Goal: Task Accomplishment & Management: Use online tool/utility

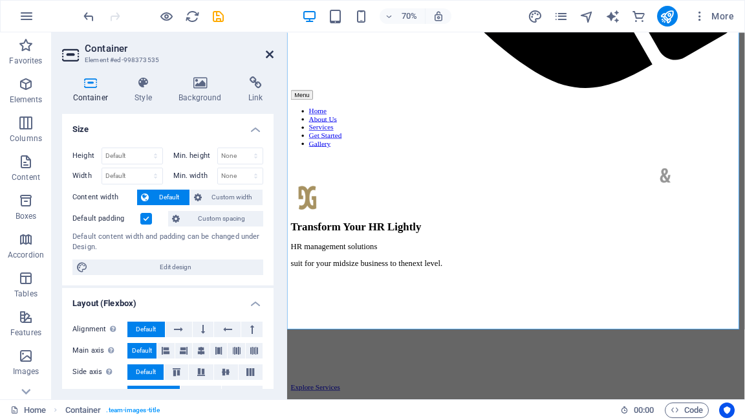
click at [269, 56] on icon at bounding box center [270, 54] width 8 height 10
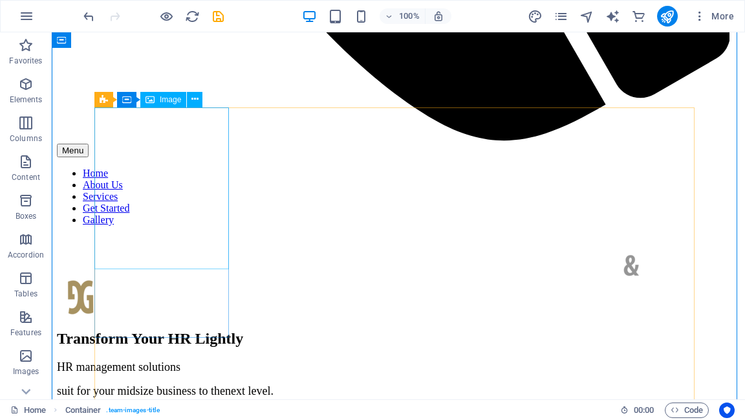
select select "px"
select select "%"
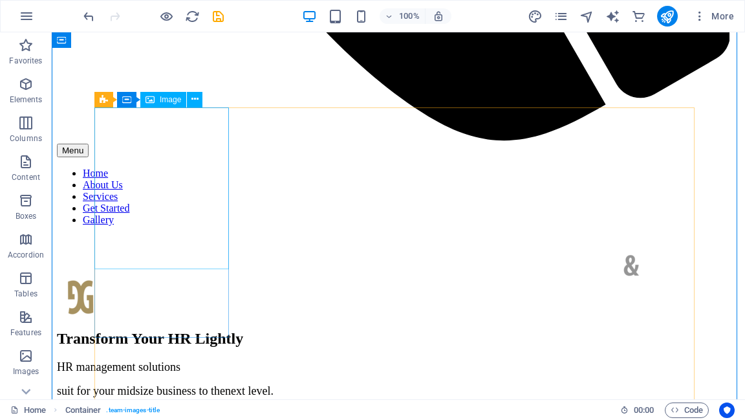
select select "%"
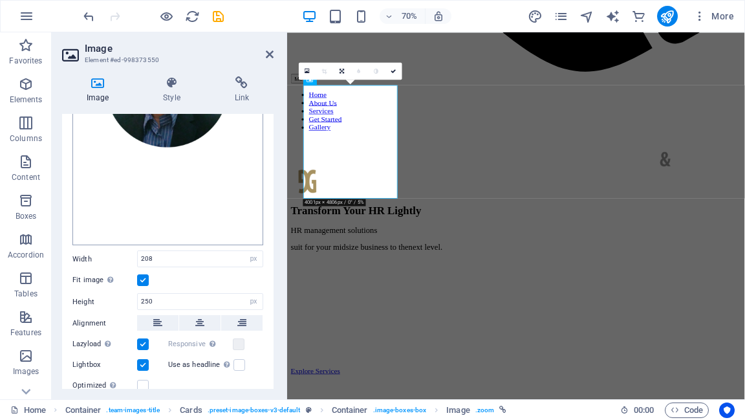
scroll to position [207, 0]
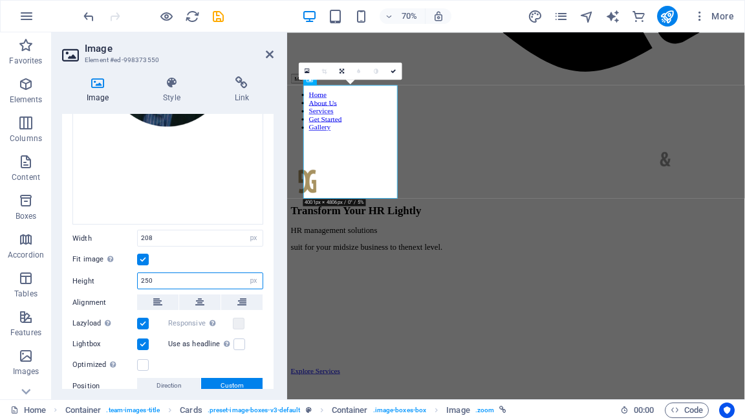
drag, startPoint x: 160, startPoint y: 274, endPoint x: 145, endPoint y: 275, distance: 15.5
click at [145, 275] on input "250" at bounding box center [200, 281] width 125 height 16
select select "px"
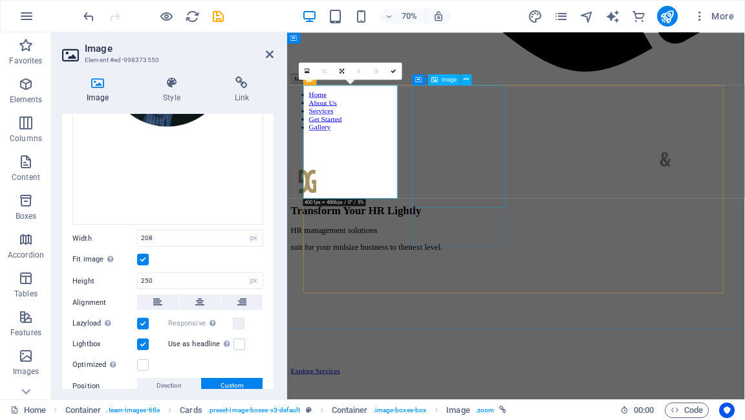
select select "px"
select select "%"
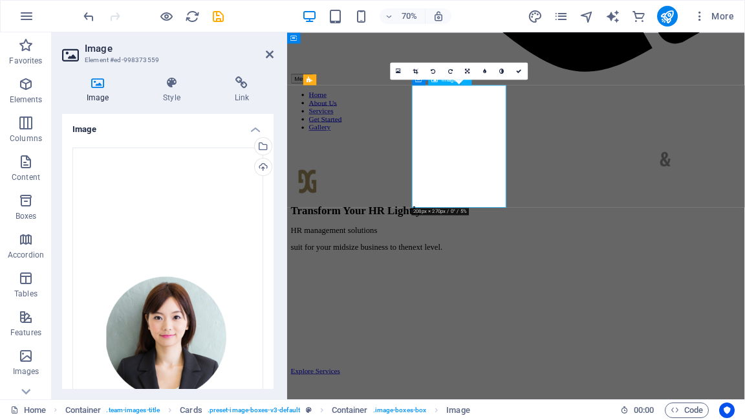
type input "436"
type input "20"
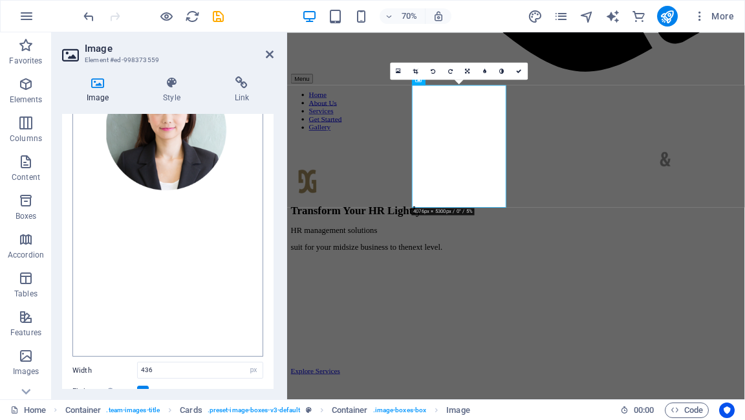
scroll to position [362, 0]
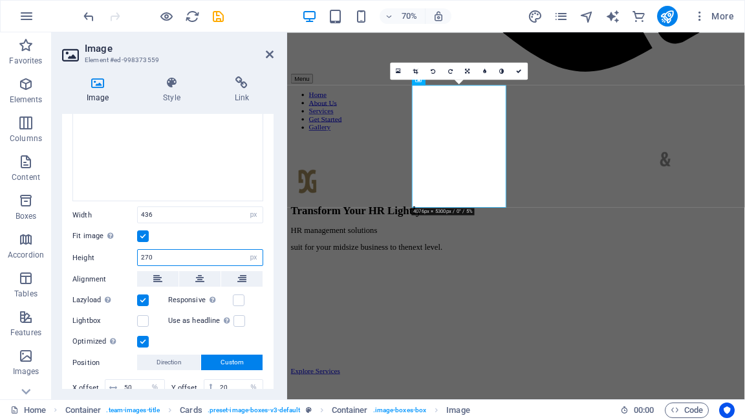
drag, startPoint x: 160, startPoint y: 256, endPoint x: 144, endPoint y: 254, distance: 16.9
click at [144, 254] on input "270" at bounding box center [200, 258] width 125 height 16
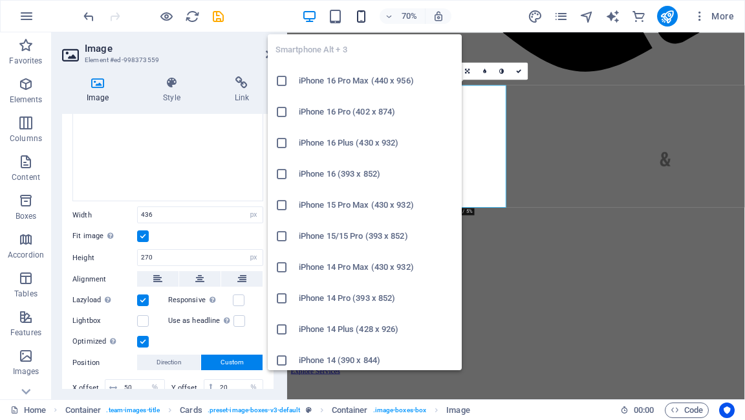
click at [364, 10] on icon "button" at bounding box center [361, 16] width 15 height 15
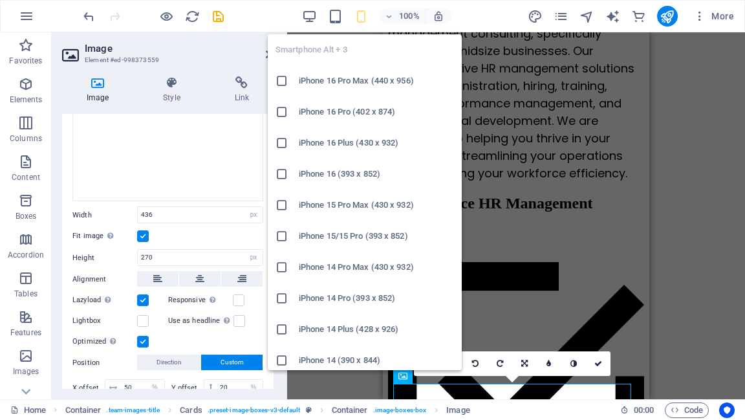
type input "303"
type input "23"
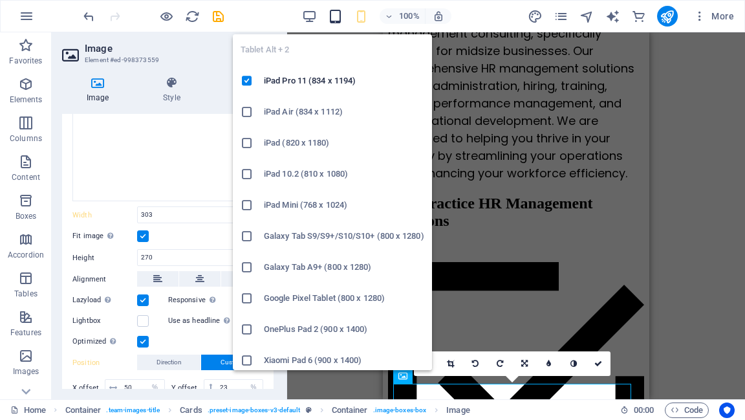
click at [333, 18] on icon "button" at bounding box center [335, 16] width 15 height 15
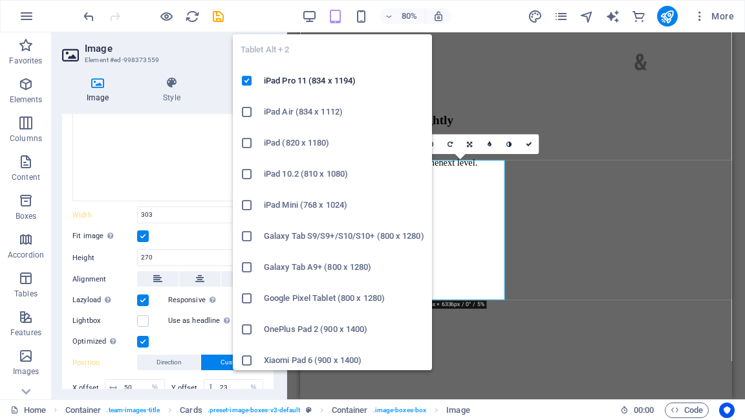
type input "379"
type input "35"
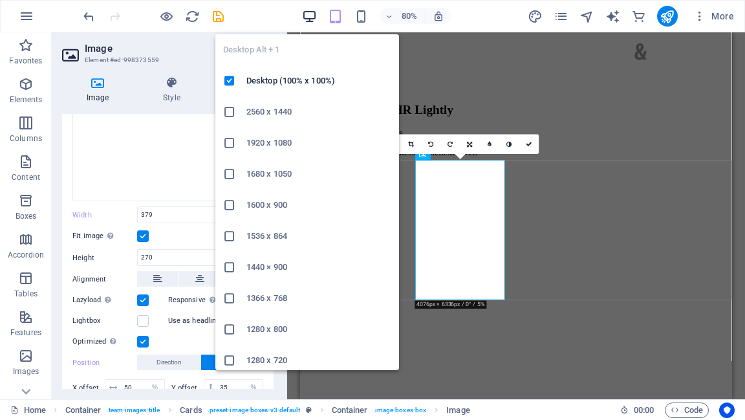
click at [307, 12] on icon "button" at bounding box center [309, 16] width 15 height 15
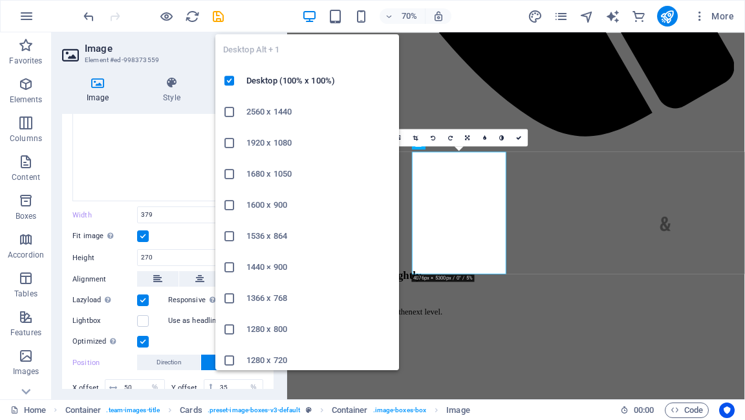
type input "436"
type input "20"
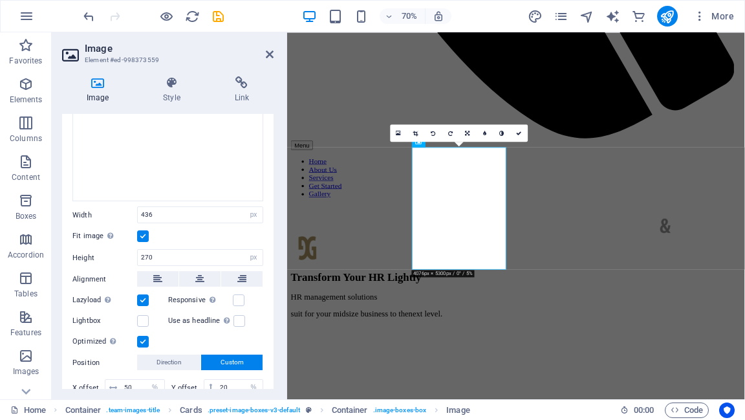
scroll to position [408, 0]
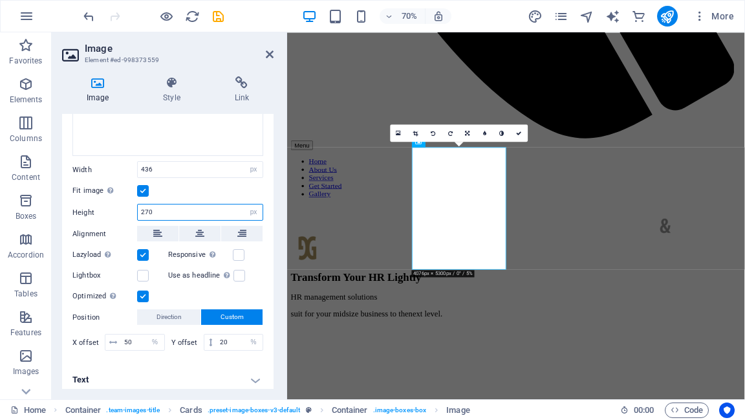
click at [153, 205] on input "270" at bounding box center [200, 212] width 125 height 16
type input "250"
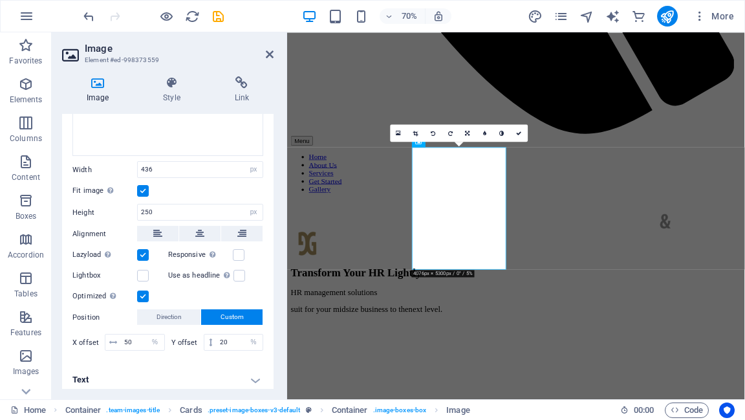
click at [195, 192] on div "Fit image Automatically fit image to a fixed width and height" at bounding box center [167, 191] width 191 height 16
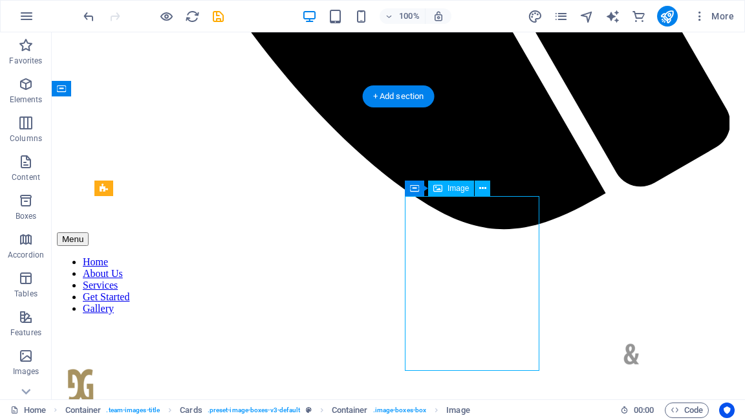
select select "px"
select select "%"
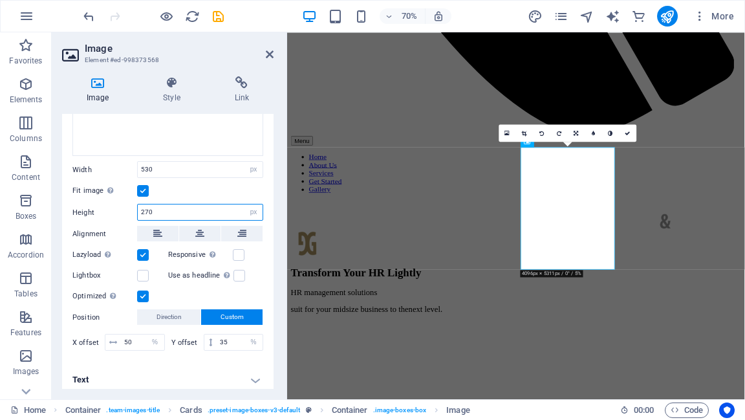
drag, startPoint x: 155, startPoint y: 202, endPoint x: 145, endPoint y: 204, distance: 9.9
click at [145, 204] on input "270" at bounding box center [200, 212] width 125 height 16
type input "250"
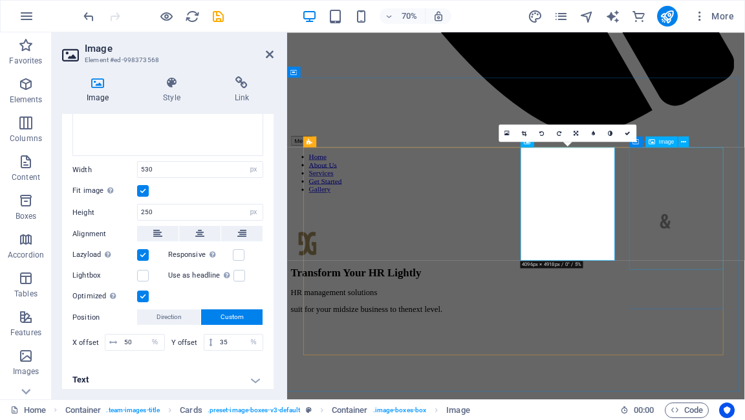
select select "px"
select select "%"
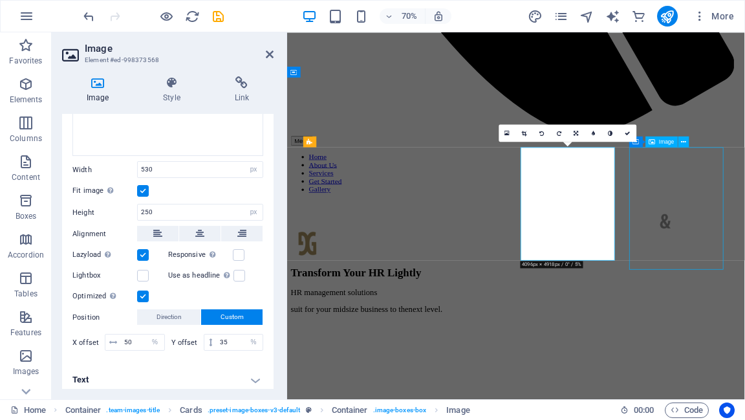
select select "%"
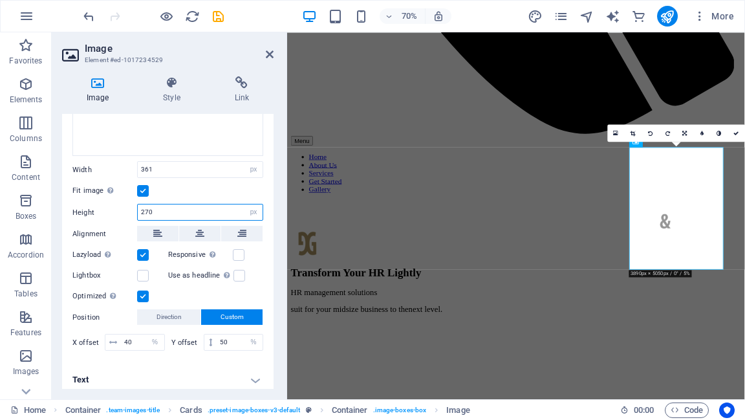
click at [151, 206] on input "270" at bounding box center [200, 212] width 125 height 16
type input "250"
click at [259, 251] on div "Responsive Automatically load retina image and smartphone optimized sizes." at bounding box center [216, 255] width 96 height 16
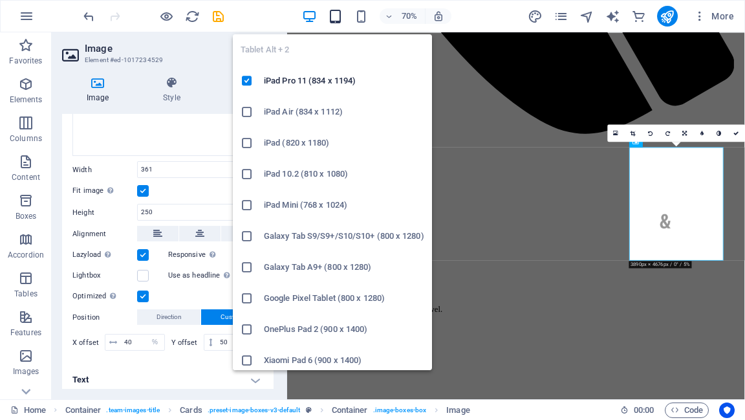
click at [336, 18] on icon "button" at bounding box center [335, 16] width 15 height 15
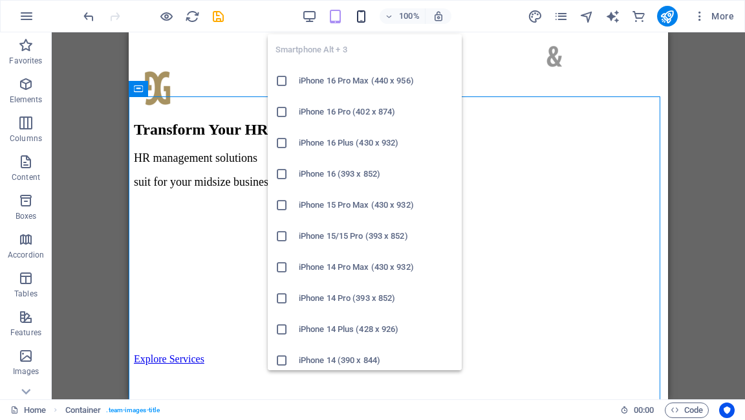
click at [360, 19] on icon "button" at bounding box center [361, 16] width 15 height 15
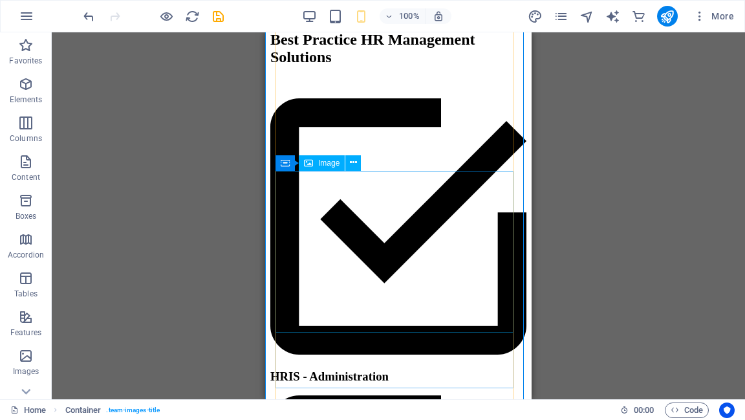
scroll to position [1297, 0]
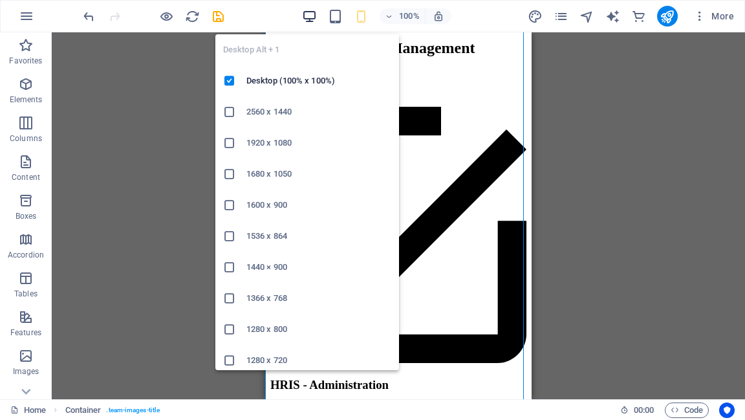
click at [313, 18] on icon "button" at bounding box center [309, 16] width 15 height 15
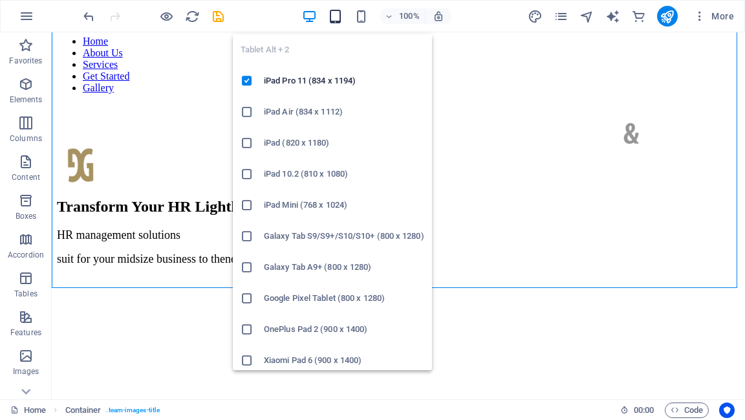
click at [336, 15] on icon "button" at bounding box center [335, 16] width 15 height 15
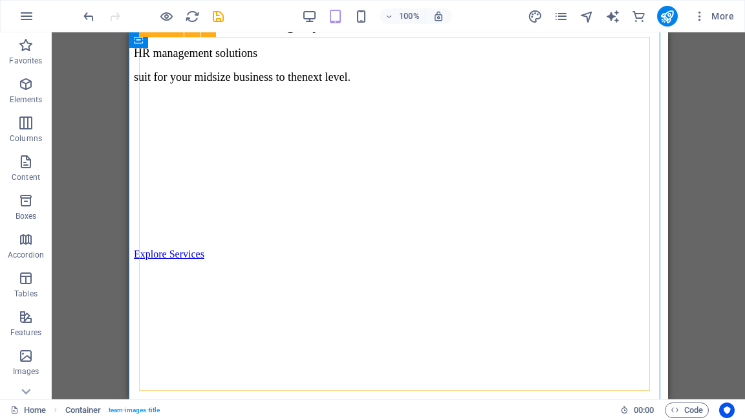
scroll to position [1194, 0]
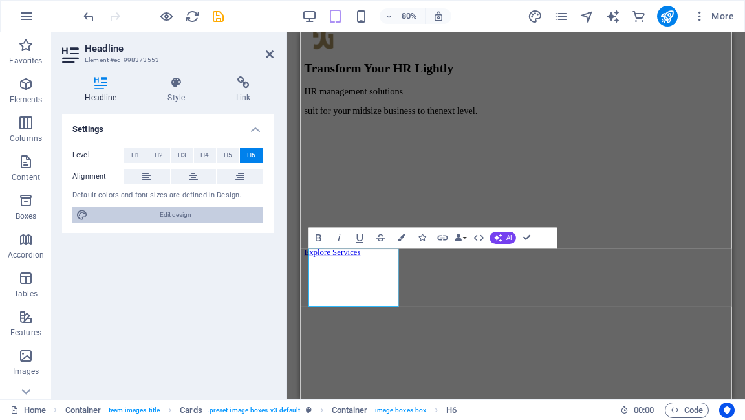
click at [127, 215] on span "Edit design" at bounding box center [176, 215] width 168 height 16
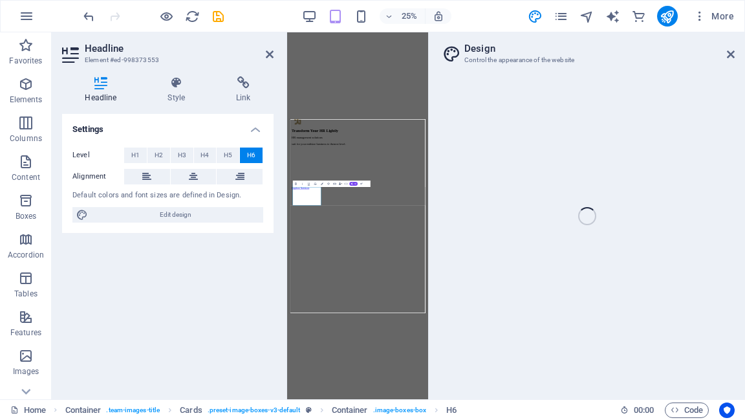
click at [731, 56] on div "Home Favorites Elements Columns Content Boxes Accordion Tables Features Images …" at bounding box center [372, 215] width 745 height 367
click at [272, 54] on icon at bounding box center [270, 54] width 8 height 10
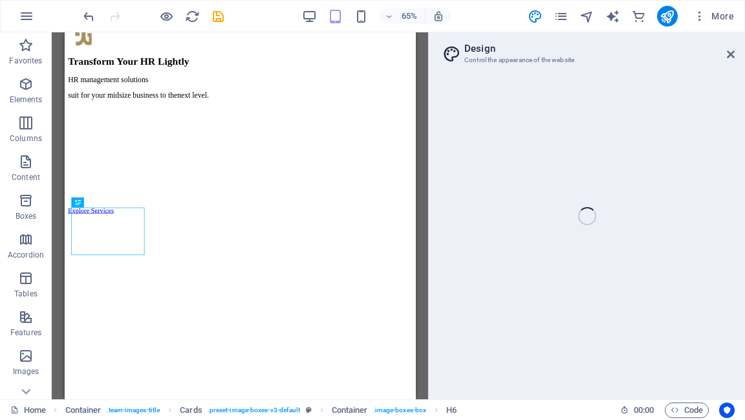
click at [728, 55] on div "Home Favorites Elements Columns Content Boxes Accordion Tables Features Images …" at bounding box center [372, 215] width 745 height 367
click at [729, 55] on div "Home Favorites Elements Columns Content Boxes Accordion Tables Features Images …" at bounding box center [372, 215] width 745 height 367
click at [732, 55] on div "Home Favorites Elements Columns Content Boxes Accordion Tables Features Images …" at bounding box center [372, 215] width 745 height 367
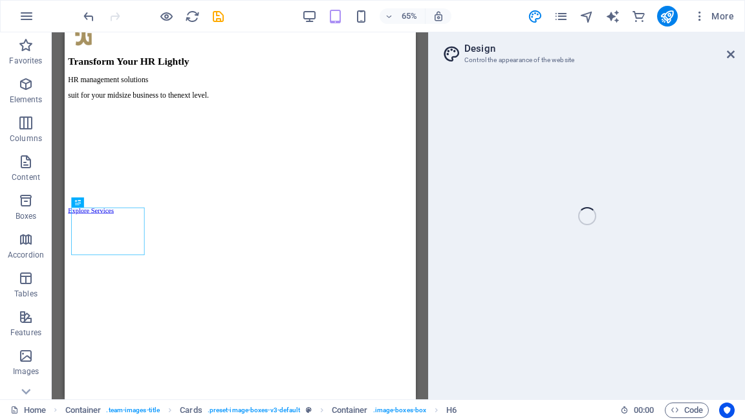
click at [732, 55] on div "Home Favorites Elements Columns Content Boxes Accordion Tables Features Images …" at bounding box center [372, 215] width 745 height 367
click at [23, 20] on icon "button" at bounding box center [27, 16] width 16 height 16
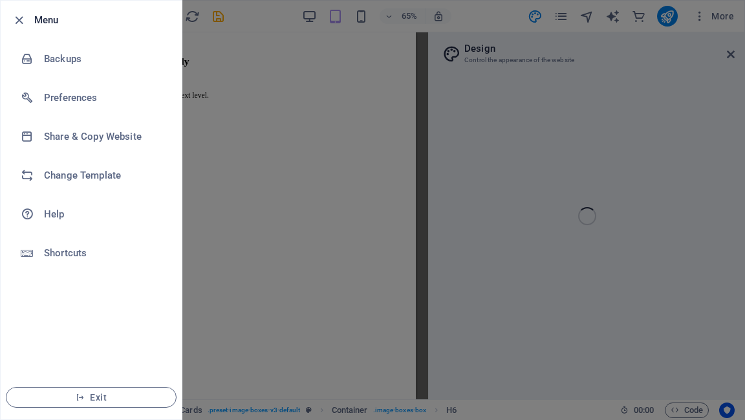
click at [309, 192] on div at bounding box center [372, 210] width 745 height 420
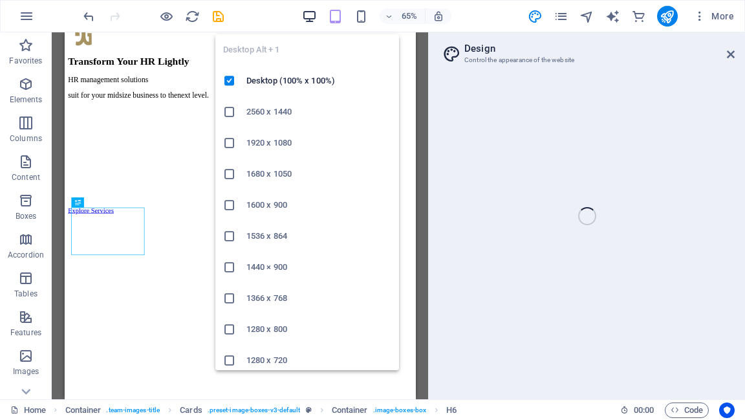
click at [311, 13] on icon "button" at bounding box center [309, 16] width 15 height 15
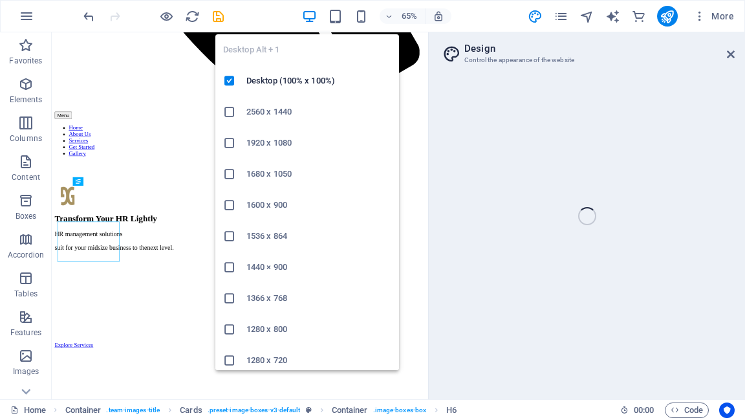
scroll to position [1113, 0]
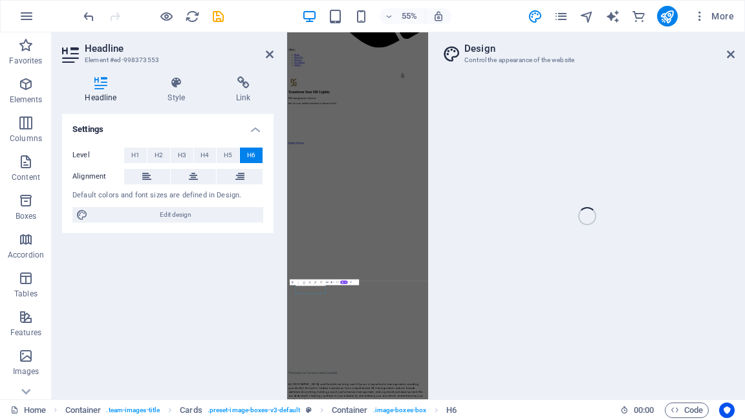
scroll to position [277, 0]
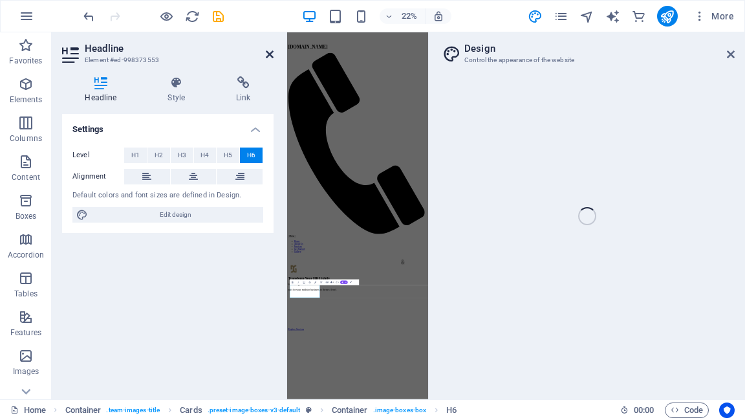
click at [270, 55] on icon at bounding box center [270, 54] width 8 height 10
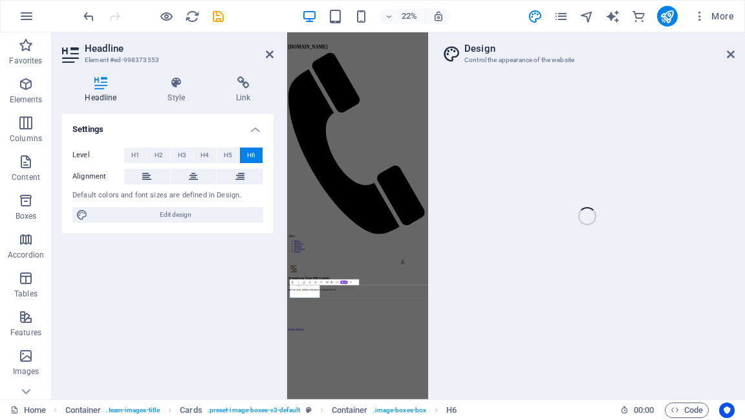
click at [734, 56] on div "Home Favorites Elements Columns Content Boxes Accordion Tables Features Images …" at bounding box center [372, 215] width 745 height 367
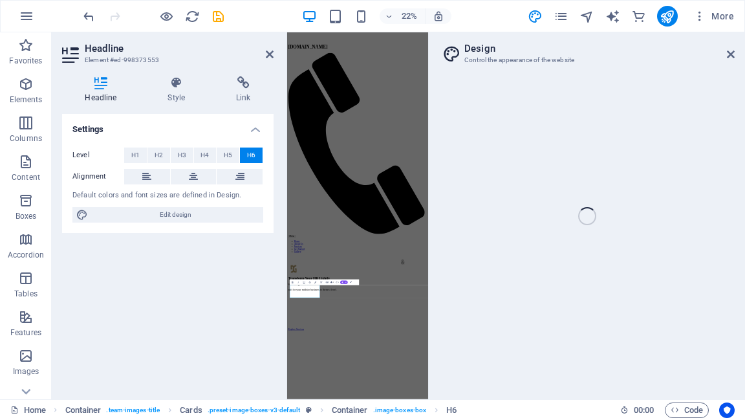
click at [734, 56] on div "Home Favorites Elements Columns Content Boxes Accordion Tables Features Images …" at bounding box center [372, 215] width 745 height 367
click at [270, 53] on icon at bounding box center [270, 54] width 8 height 10
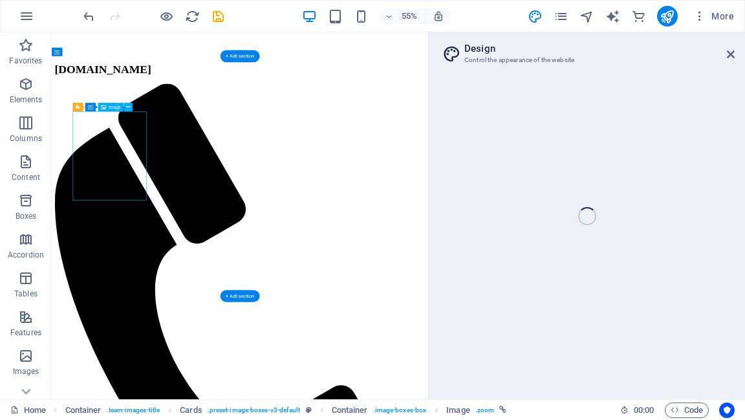
select select "px"
select select "%"
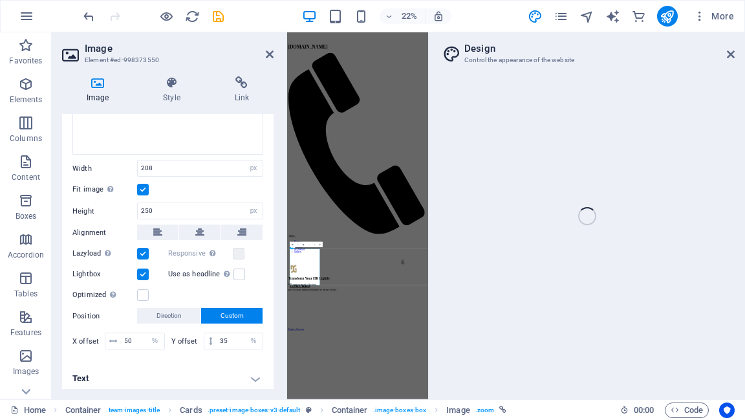
click at [252, 375] on h4 "Text" at bounding box center [168, 378] width 212 height 31
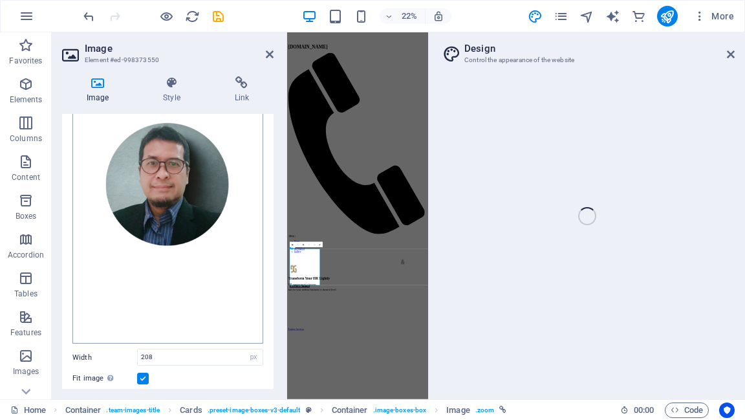
scroll to position [0, 0]
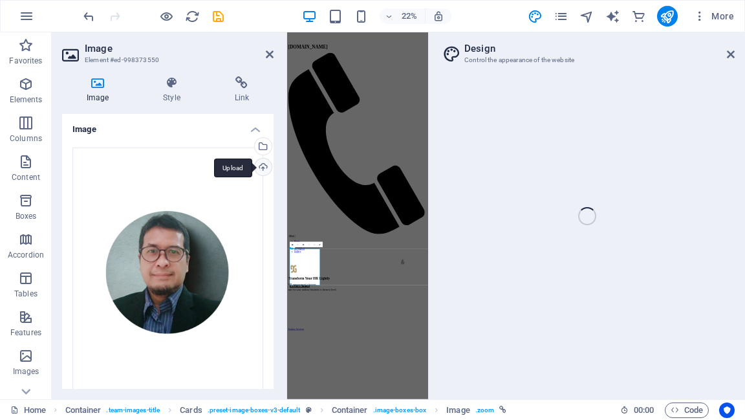
click at [259, 170] on div "Upload" at bounding box center [261, 168] width 19 height 19
drag, startPoint x: 557, startPoint y: 57, endPoint x: 732, endPoint y: 57, distance: 175.4
click at [732, 57] on div "Home Favorites Elements Columns Content Boxes Accordion Tables Features Images …" at bounding box center [372, 215] width 745 height 367
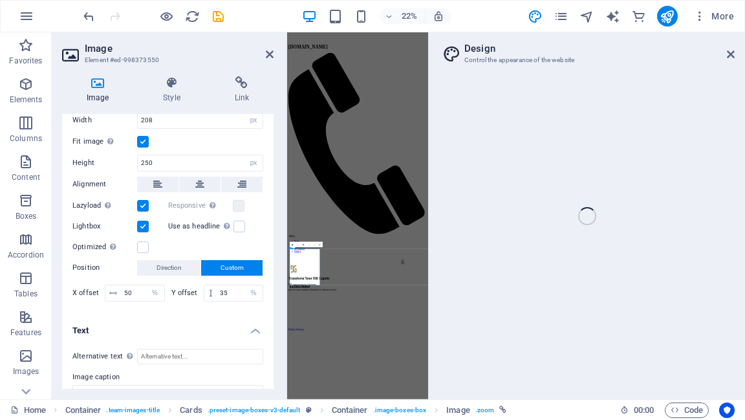
scroll to position [435, 0]
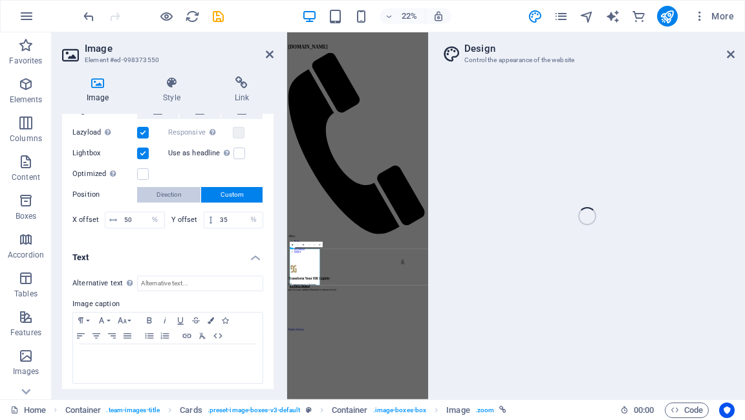
click at [173, 192] on span "Direction" at bounding box center [169, 195] width 25 height 16
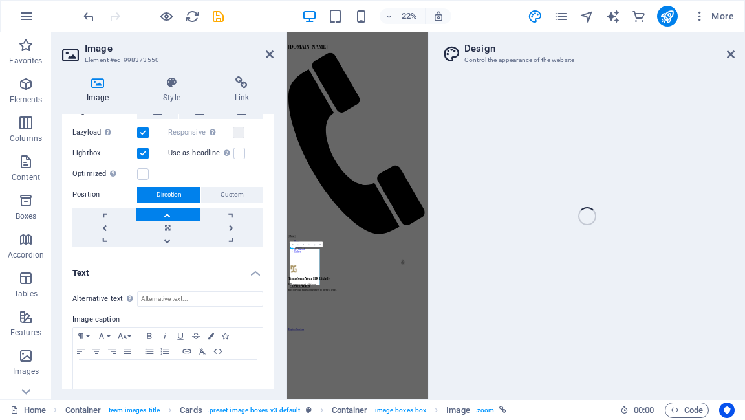
click at [166, 208] on link at bounding box center [167, 214] width 63 height 13
click at [163, 235] on link at bounding box center [167, 240] width 63 height 13
click at [166, 223] on link at bounding box center [167, 227] width 63 height 13
click at [269, 57] on icon at bounding box center [270, 54] width 8 height 10
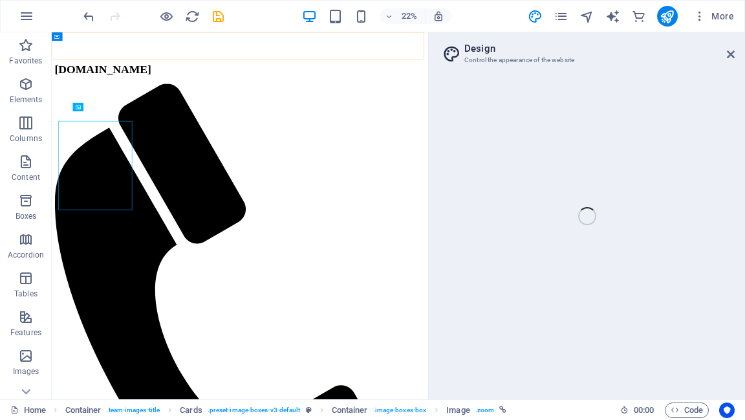
scroll to position [1086, 0]
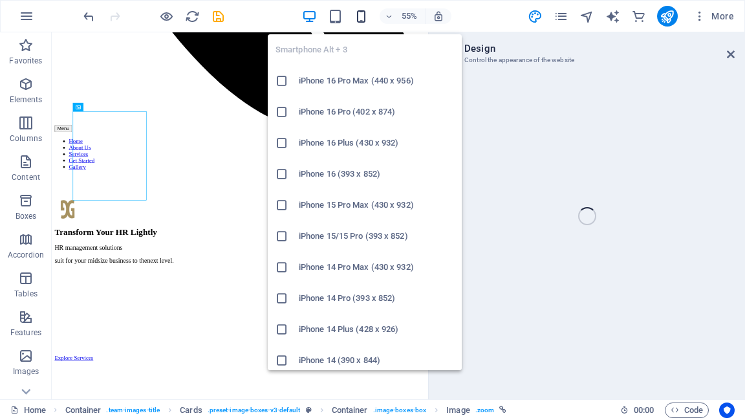
click at [362, 19] on icon "button" at bounding box center [361, 16] width 15 height 15
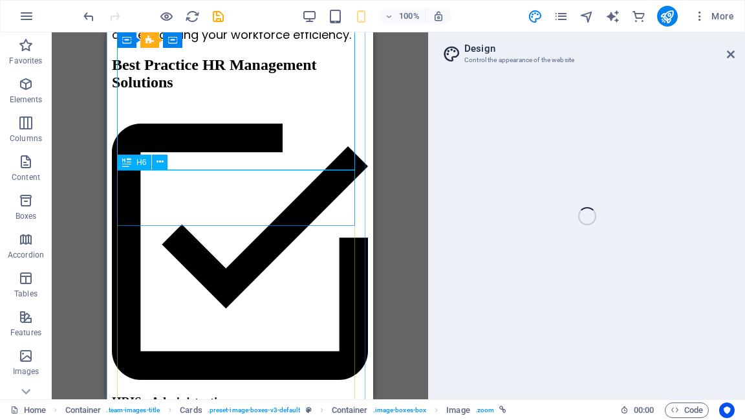
scroll to position [1177, 0]
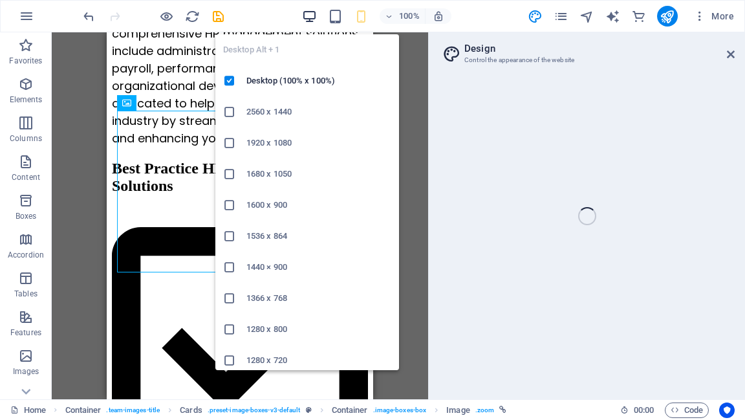
click at [308, 18] on icon "button" at bounding box center [309, 16] width 15 height 15
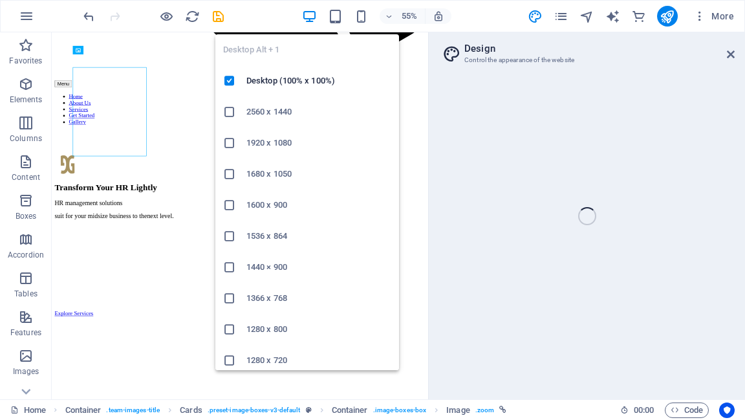
scroll to position [1190, 0]
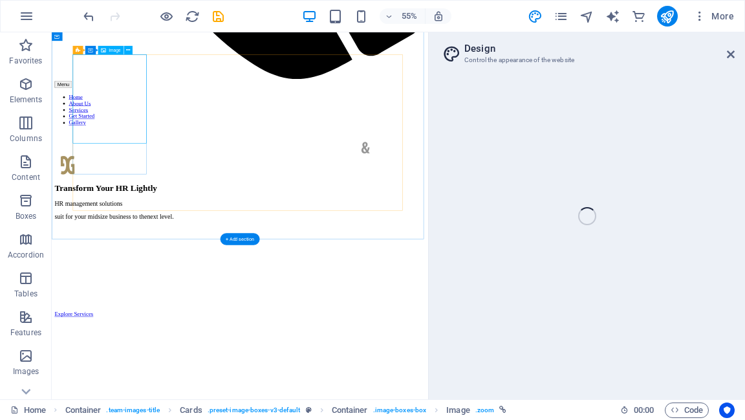
select select "px"
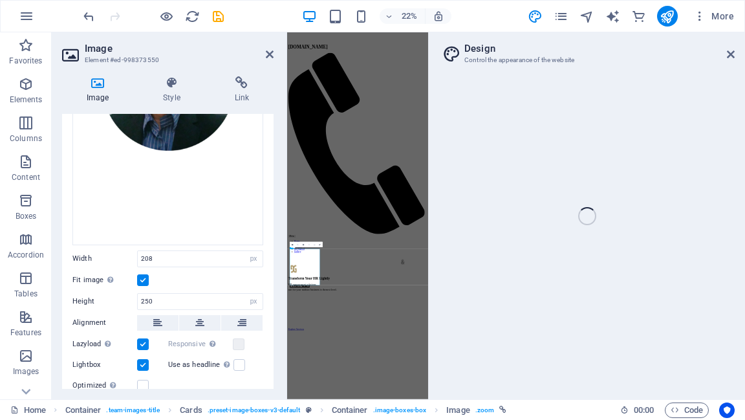
scroll to position [311, 0]
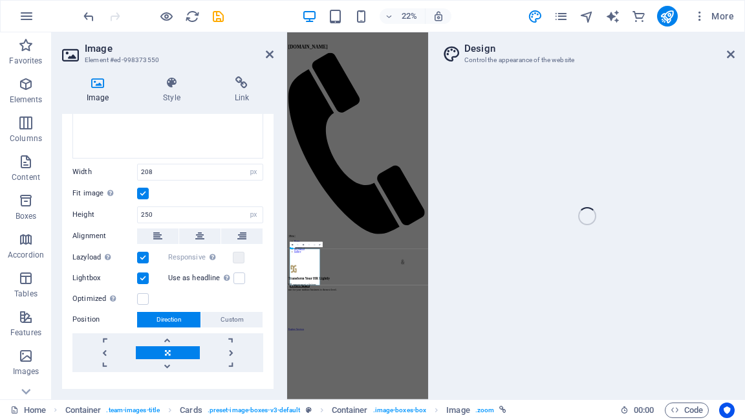
click at [143, 254] on label at bounding box center [143, 258] width 12 height 12
click at [0, 0] on input "Lazyload Loading images after the page loads improves page speed." at bounding box center [0, 0] width 0 height 0
click at [142, 253] on label at bounding box center [143, 258] width 12 height 12
click at [0, 0] on input "Lazyload Loading images after the page loads improves page speed." at bounding box center [0, 0] width 0 height 0
click at [137, 295] on label at bounding box center [143, 299] width 12 height 12
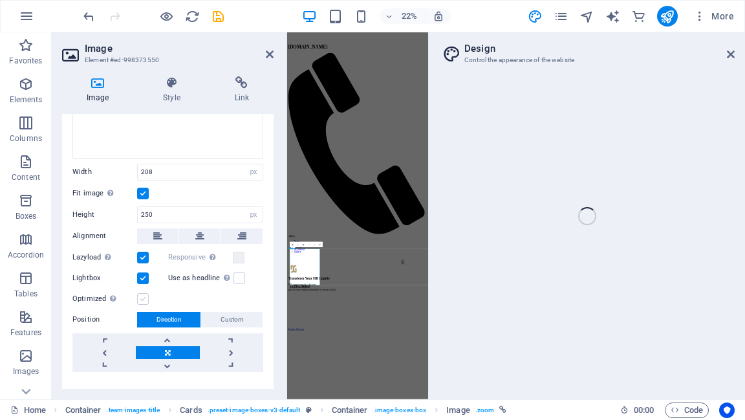
click at [0, 0] on input "Optimized Images are compressed to improve page speed." at bounding box center [0, 0] width 0 height 0
click at [235, 252] on label at bounding box center [239, 258] width 12 height 12
click at [0, 0] on input "Responsive Automatically load retina image and smartphone optimized sizes." at bounding box center [0, 0] width 0 height 0
click at [239, 315] on span "Custom" at bounding box center [232, 320] width 23 height 16
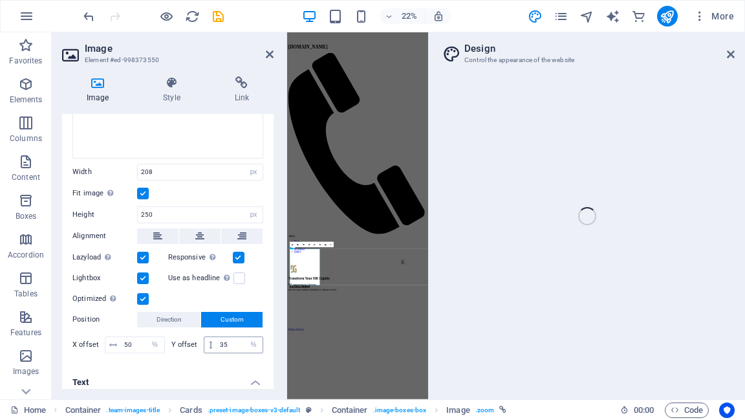
scroll to position [362, 0]
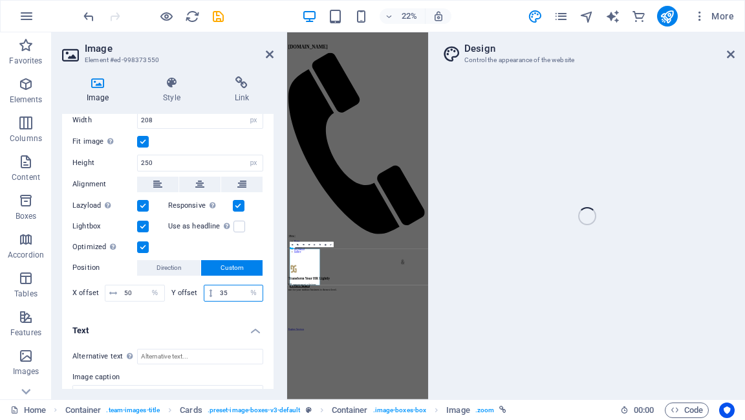
drag, startPoint x: 228, startPoint y: 289, endPoint x: 217, endPoint y: 289, distance: 10.4
click at [217, 289] on input "35" at bounding box center [240, 293] width 46 height 16
click at [264, 294] on div "Drag files here, click to choose files or select files from Files or our free s…" at bounding box center [168, 45] width 212 height 540
drag, startPoint x: 230, startPoint y: 291, endPoint x: 212, endPoint y: 292, distance: 18.2
click at [212, 292] on div "40 px rem % vh vw" at bounding box center [234, 293] width 60 height 17
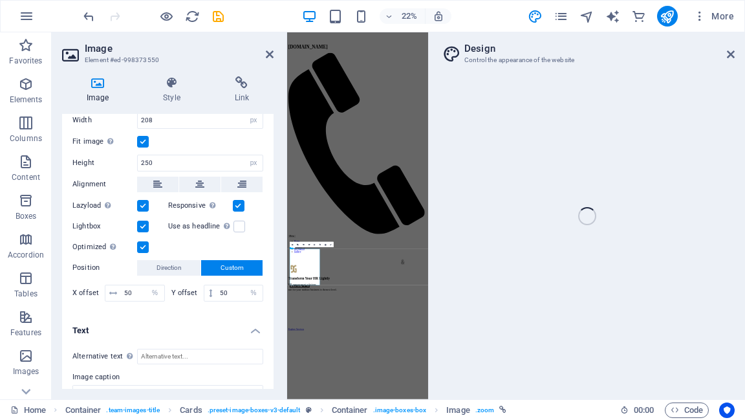
click at [263, 290] on div "Drag files here, click to choose files or select files from Files or our free s…" at bounding box center [168, 45] width 212 height 540
drag, startPoint x: 228, startPoint y: 287, endPoint x: 215, endPoint y: 289, distance: 13.1
click at [215, 289] on div "50 px rem % vh vw" at bounding box center [234, 293] width 60 height 17
type input "55"
click at [267, 288] on div "Drag files here, click to choose files or select files from Files or our free s…" at bounding box center [168, 45] width 212 height 540
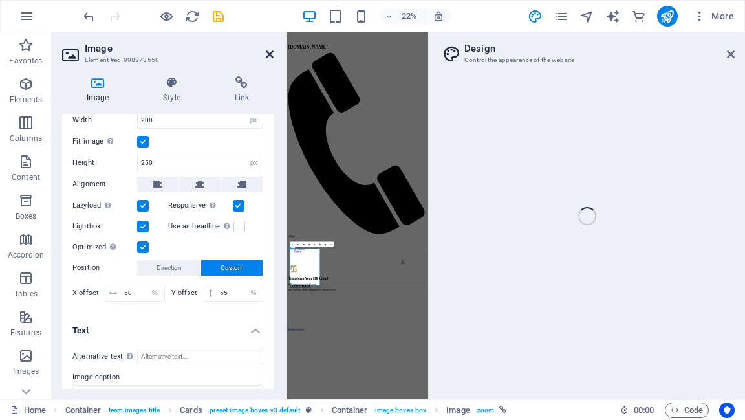
click at [269, 54] on icon at bounding box center [270, 54] width 8 height 10
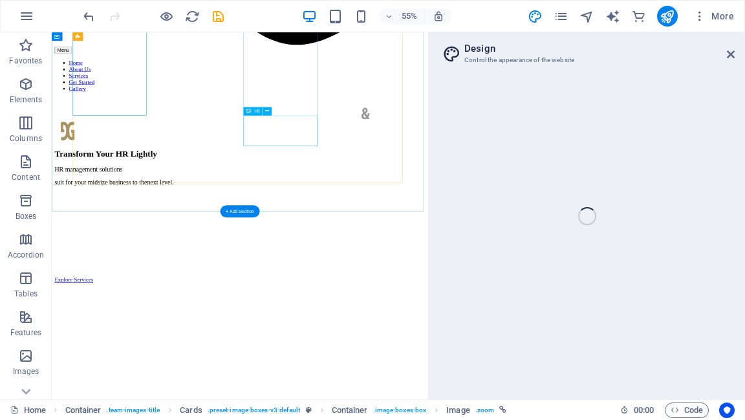
scroll to position [1189, 0]
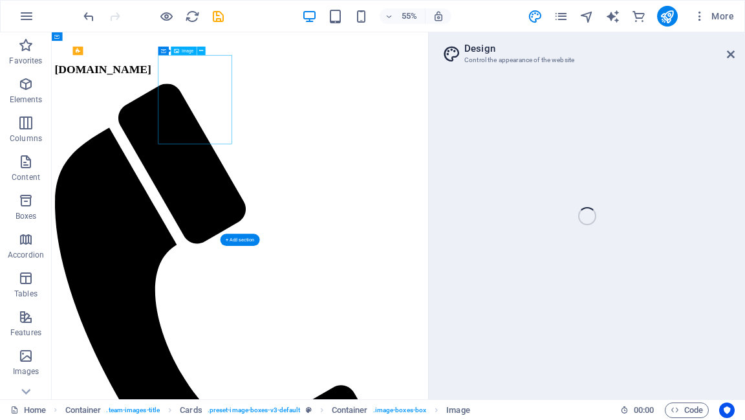
select select "px"
select select "%"
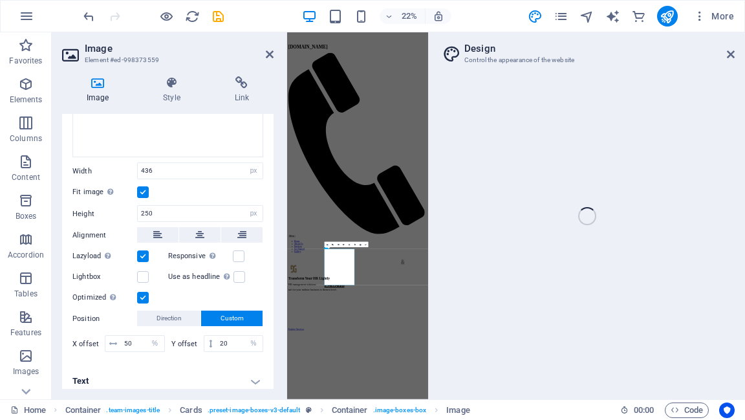
scroll to position [408, 0]
click at [237, 249] on label at bounding box center [239, 255] width 12 height 12
click at [0, 0] on input "Responsive Automatically load retina image and smartphone optimized sizes." at bounding box center [0, 0] width 0 height 0
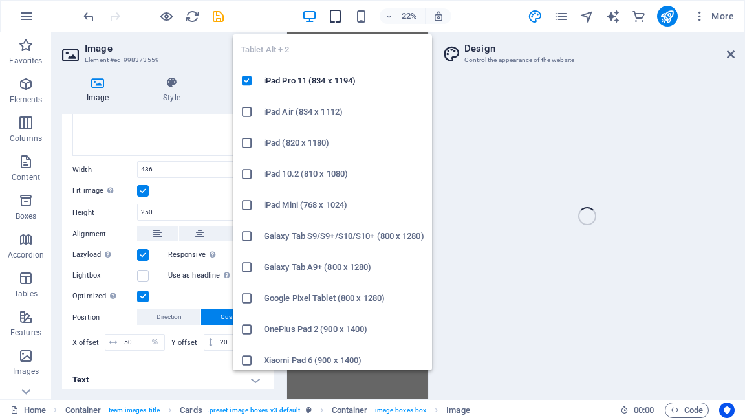
click at [336, 21] on icon "button" at bounding box center [335, 16] width 15 height 15
type input "379"
type input "35"
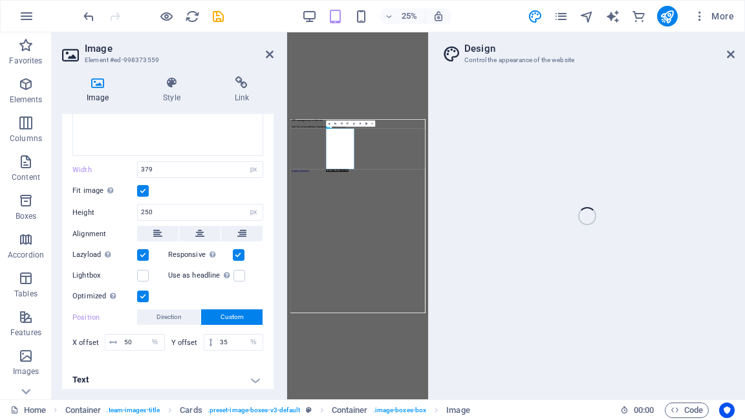
click at [391, 94] on div "H2 Container Text Image Image Logo Menu Bar H2 Container Container H3 Icon List…" at bounding box center [357, 215] width 141 height 367
click at [392, 105] on div "H2 Container Text Image Image Logo Menu Bar H2 Container Container H3 Icon List…" at bounding box center [357, 215] width 141 height 367
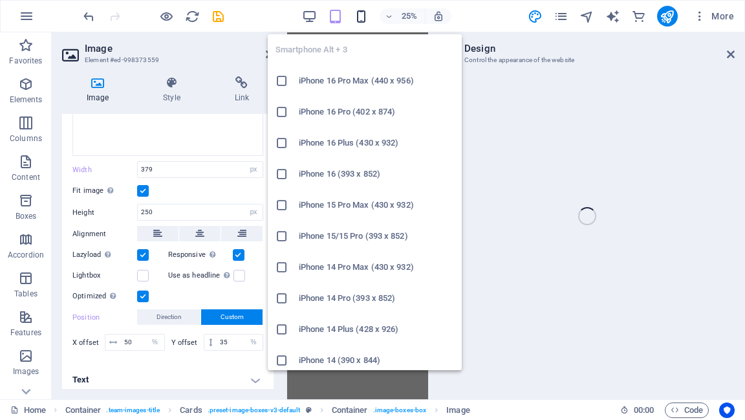
click at [364, 15] on icon "button" at bounding box center [361, 16] width 15 height 15
type input "303"
type input "23"
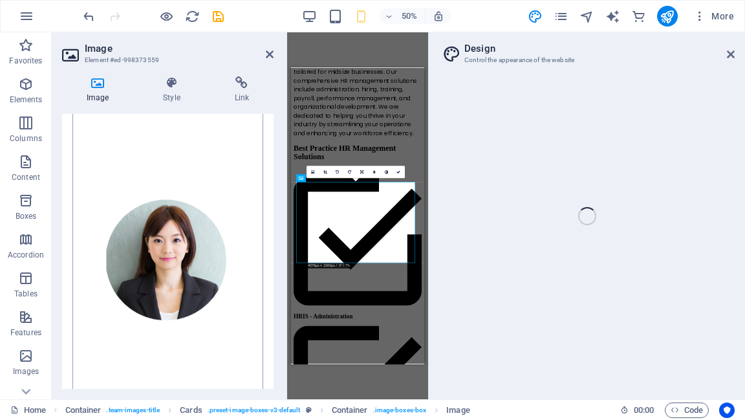
scroll to position [0, 0]
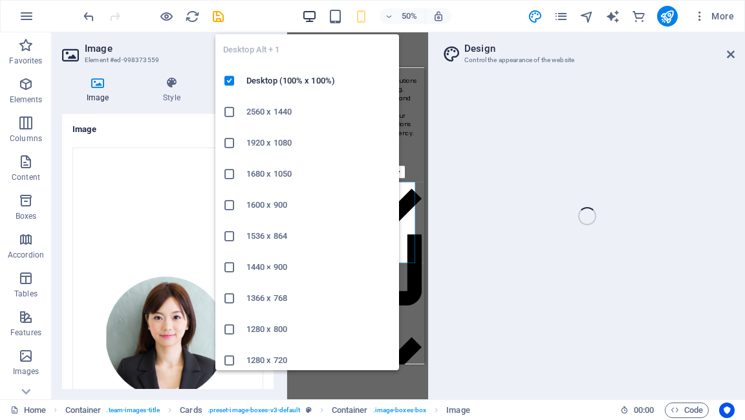
click at [311, 18] on icon "button" at bounding box center [309, 16] width 15 height 15
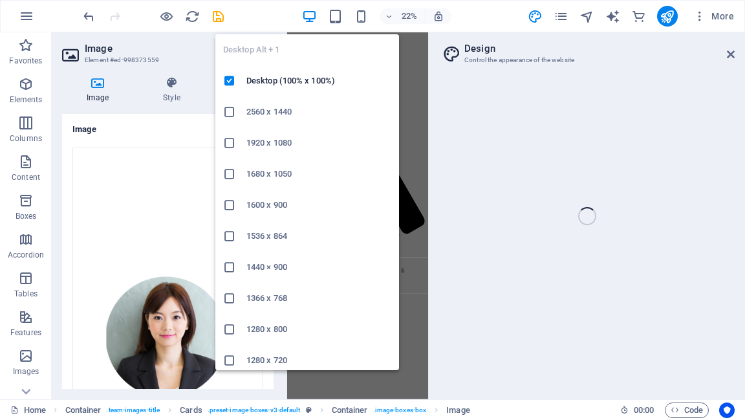
type input "436"
type input "20"
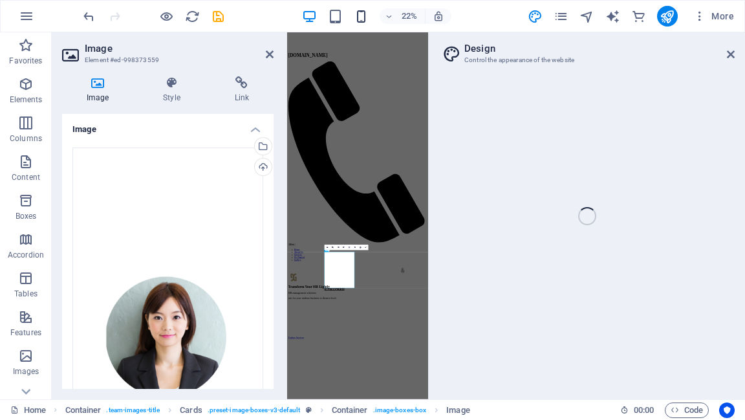
click at [361, 19] on icon "button" at bounding box center [361, 16] width 15 height 15
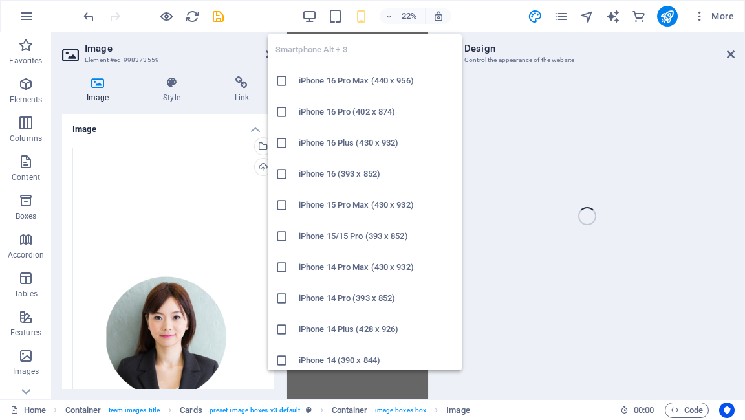
scroll to position [1279, 0]
type input "303"
type input "23"
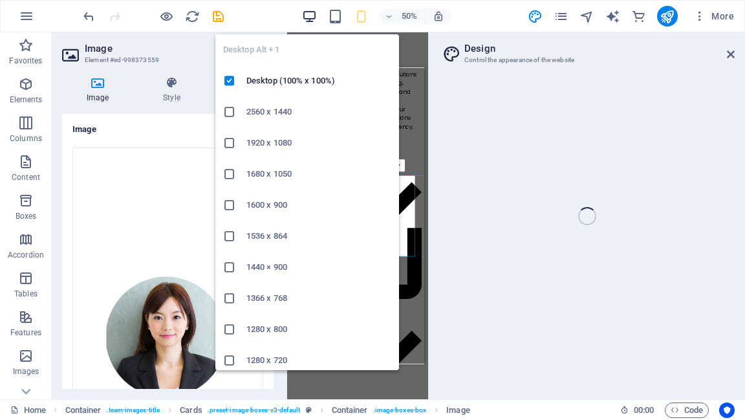
click at [313, 18] on icon "button" at bounding box center [309, 16] width 15 height 15
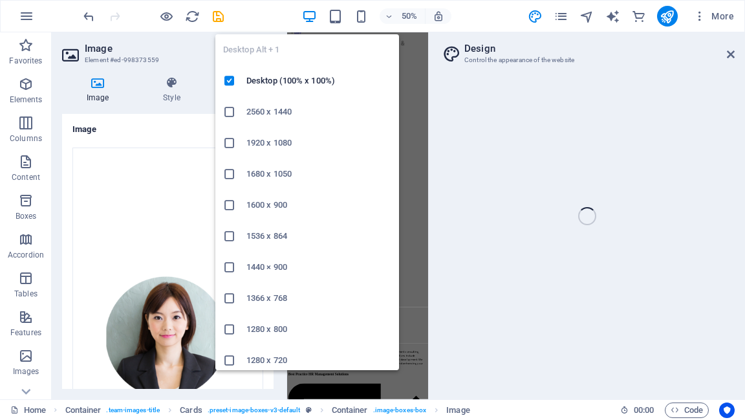
scroll to position [264, 0]
type input "436"
type input "20"
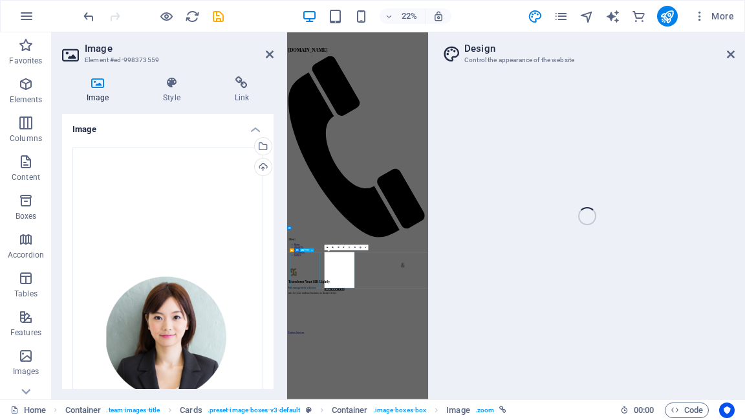
scroll to position [978, 0]
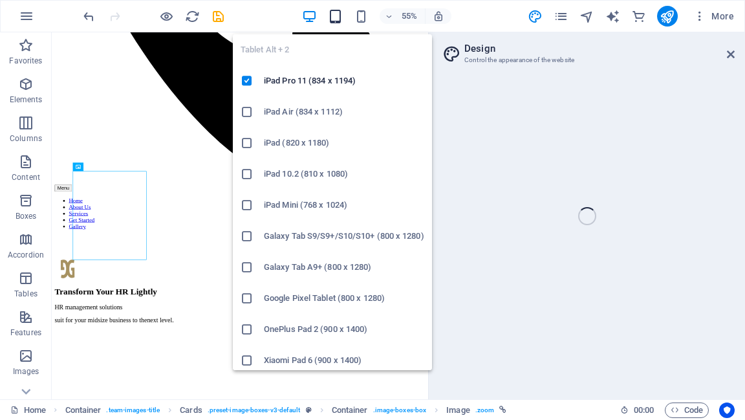
click at [335, 16] on icon "button" at bounding box center [335, 16] width 15 height 15
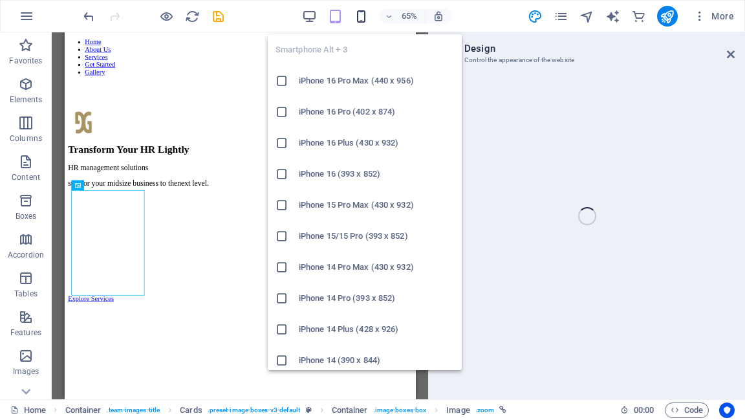
click at [363, 20] on icon "button" at bounding box center [361, 16] width 15 height 15
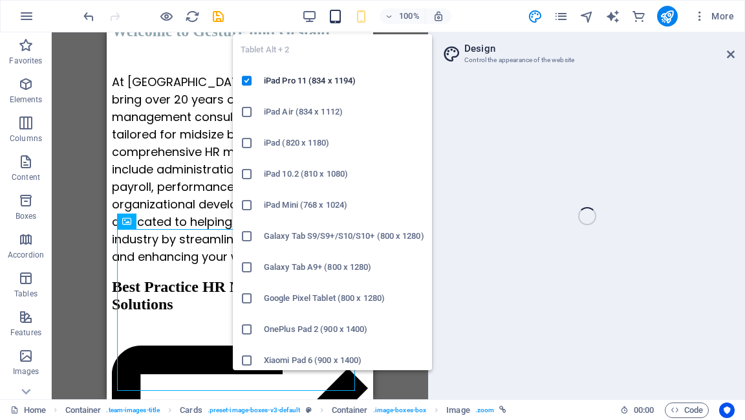
click at [341, 18] on icon "button" at bounding box center [335, 16] width 15 height 15
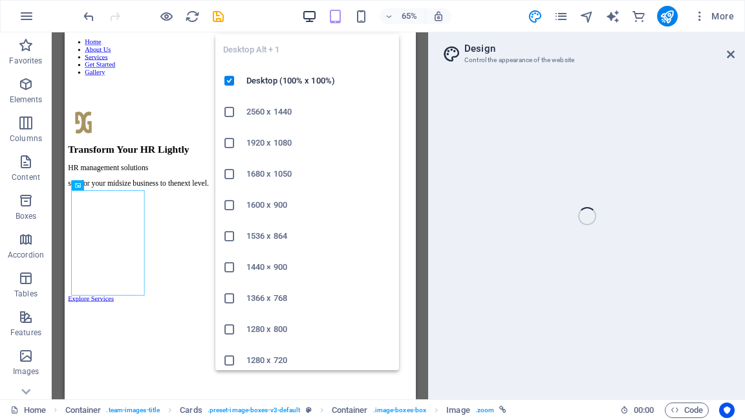
click at [305, 19] on icon "button" at bounding box center [309, 16] width 15 height 15
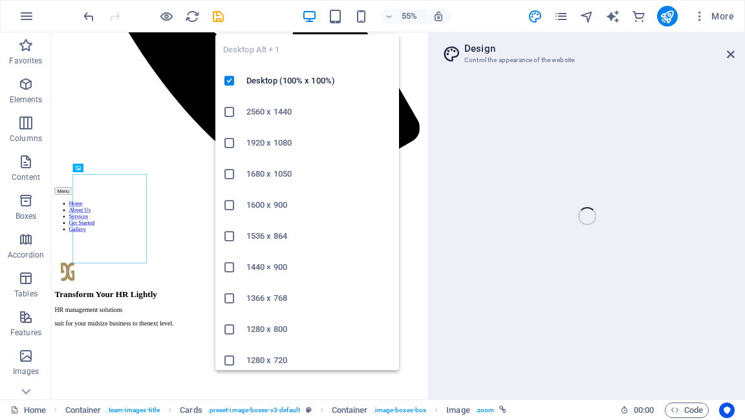
scroll to position [978, 0]
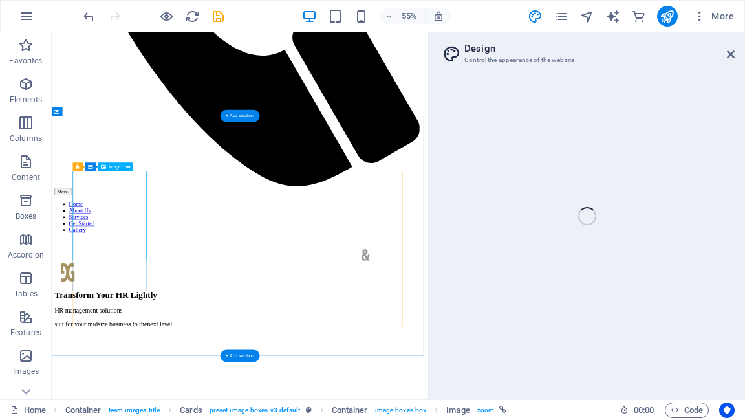
select select "px"
select select "%"
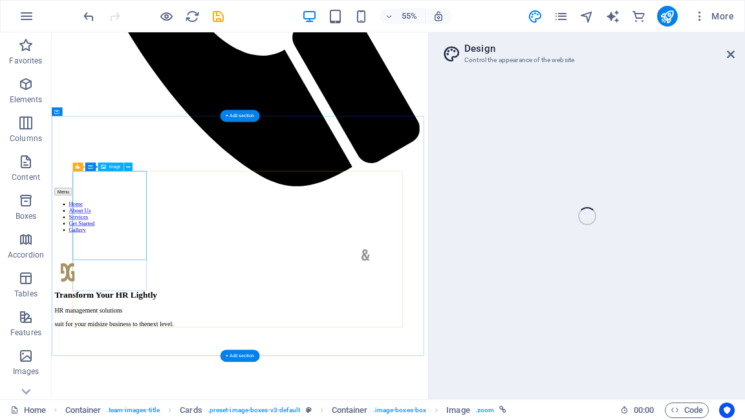
select select "%"
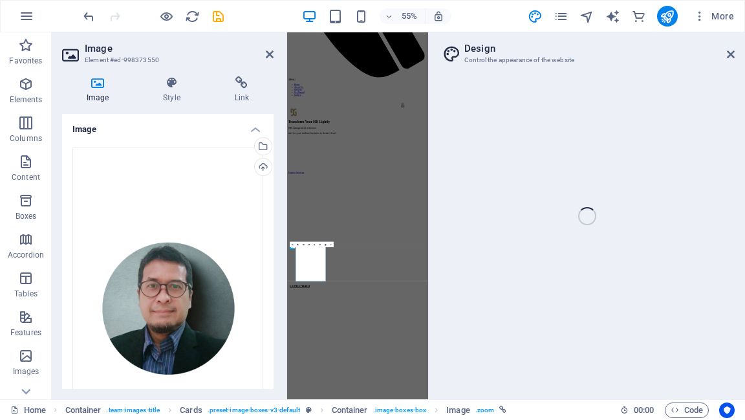
scroll to position [277, 0]
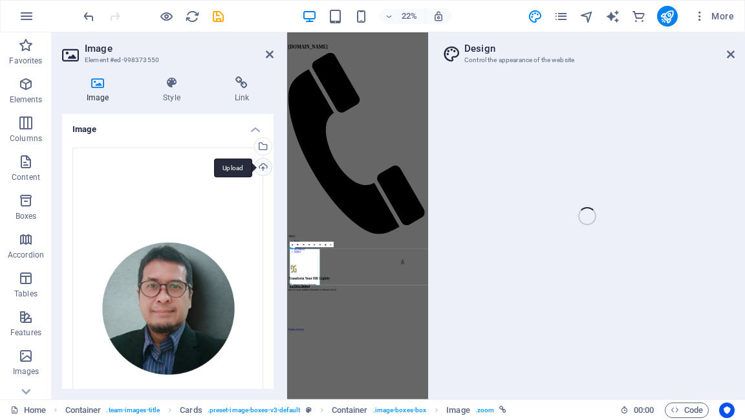
click at [259, 166] on div "Upload" at bounding box center [261, 168] width 19 height 19
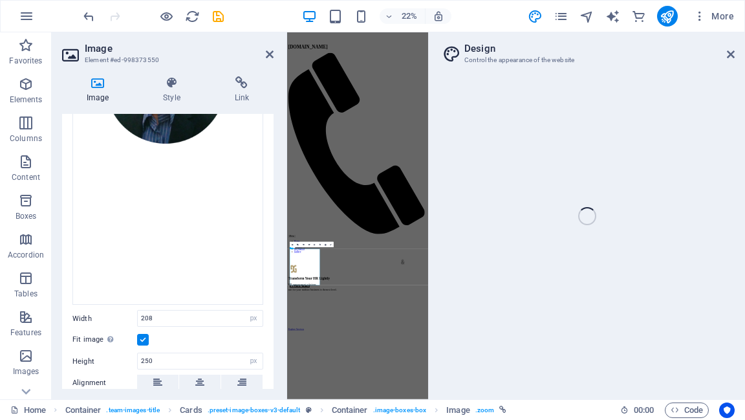
scroll to position [311, 0]
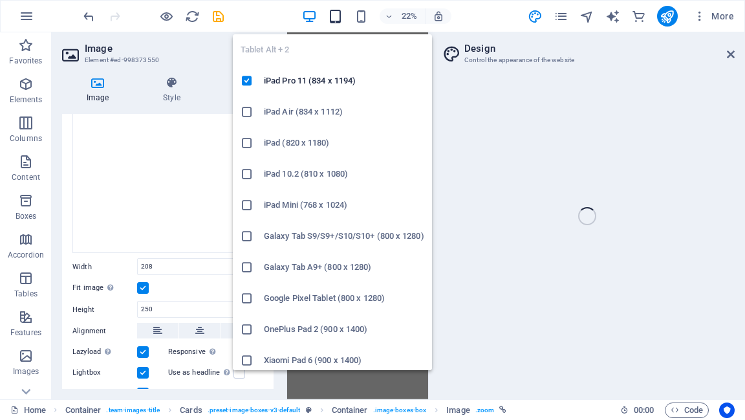
click at [337, 20] on icon "button" at bounding box center [335, 16] width 15 height 15
type input "110"
select select "vw"
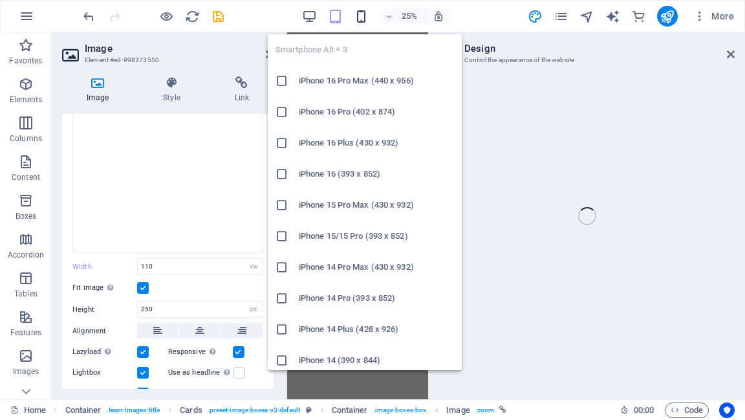
click at [360, 17] on icon "button" at bounding box center [361, 16] width 15 height 15
type input "39"
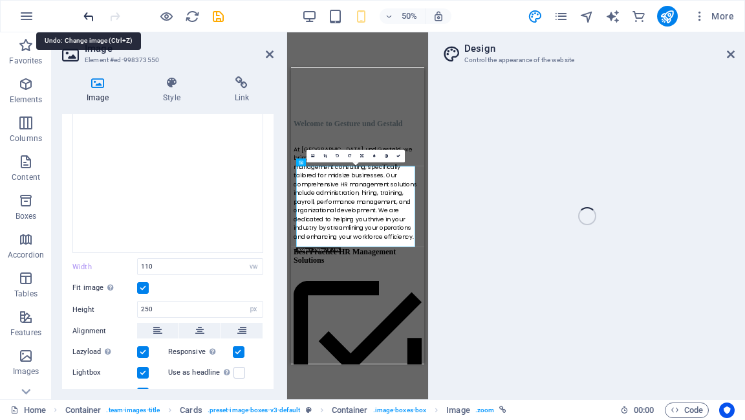
click at [88, 16] on icon "undo" at bounding box center [89, 16] width 15 height 15
type input "208"
select select "px"
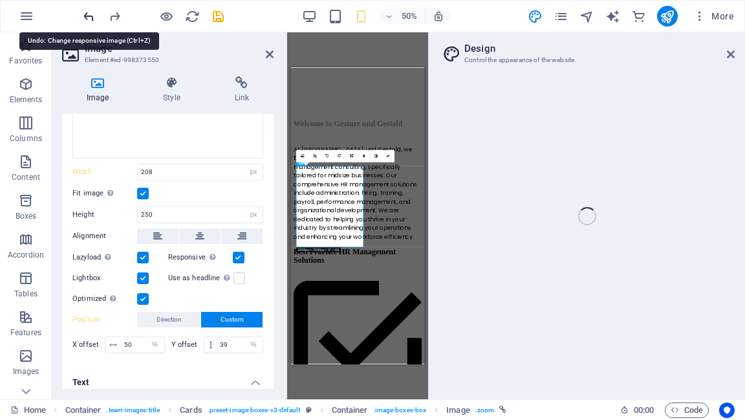
click at [88, 16] on icon "undo" at bounding box center [89, 16] width 15 height 15
click at [88, 13] on icon "undo" at bounding box center [89, 16] width 15 height 15
click at [88, 16] on icon "undo" at bounding box center [89, 16] width 15 height 15
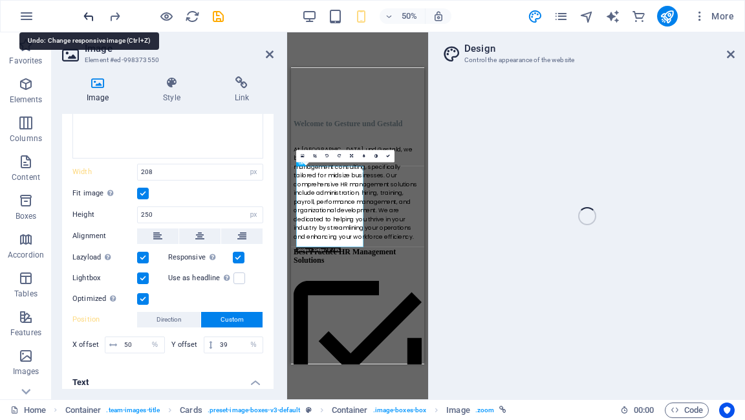
click at [87, 16] on icon "undo" at bounding box center [89, 16] width 15 height 15
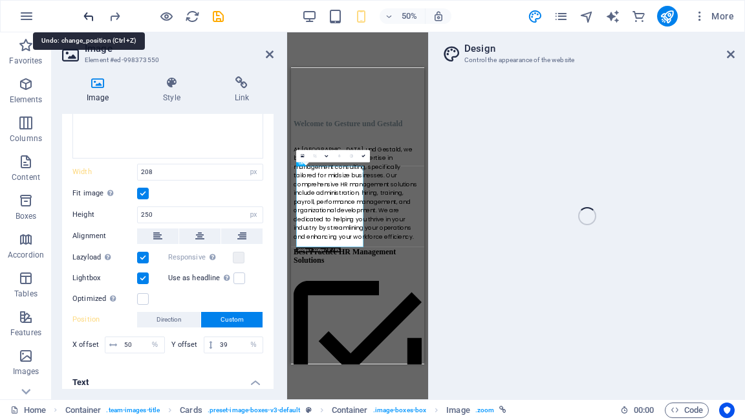
click at [86, 16] on icon "undo" at bounding box center [89, 16] width 15 height 15
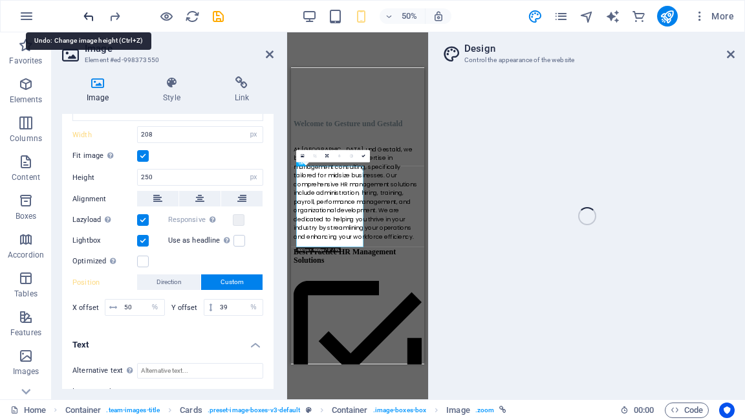
click at [86, 16] on icon "undo" at bounding box center [89, 16] width 15 height 15
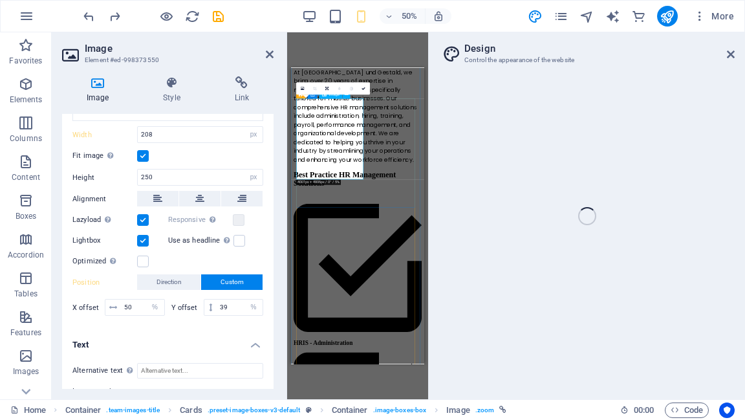
scroll to position [1193, 0]
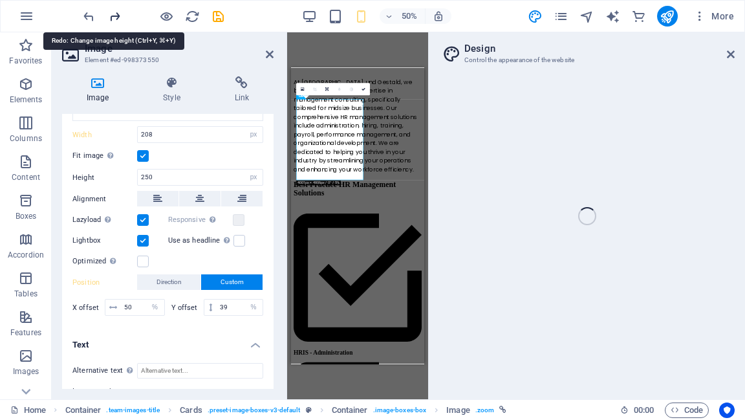
click at [116, 17] on icon "redo" at bounding box center [114, 16] width 15 height 15
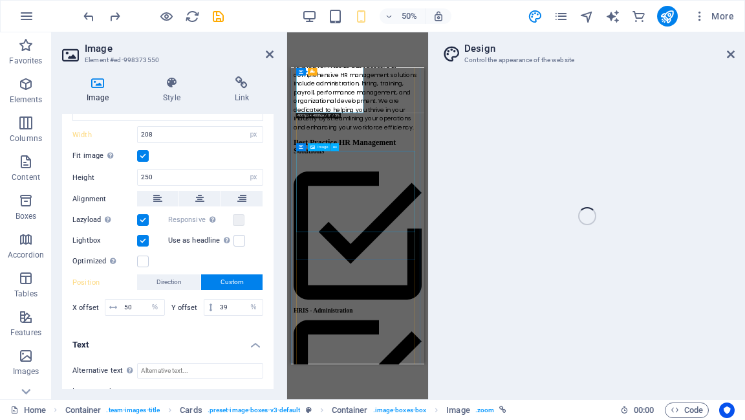
scroll to position [1237, 0]
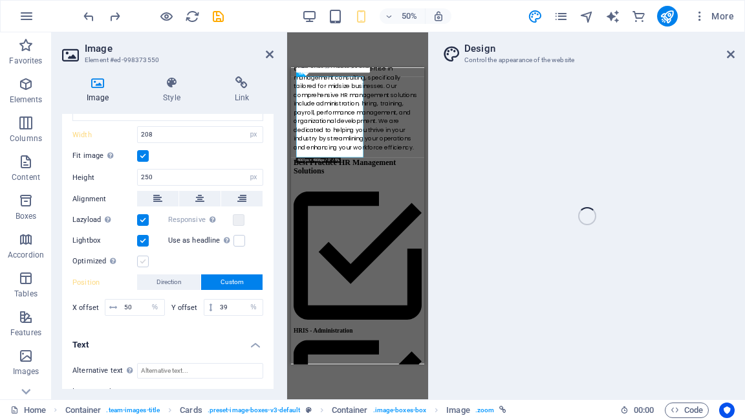
click at [141, 258] on label at bounding box center [143, 262] width 12 height 12
click at [0, 0] on input "Optimized Images are compressed to improve page speed." at bounding box center [0, 0] width 0 height 0
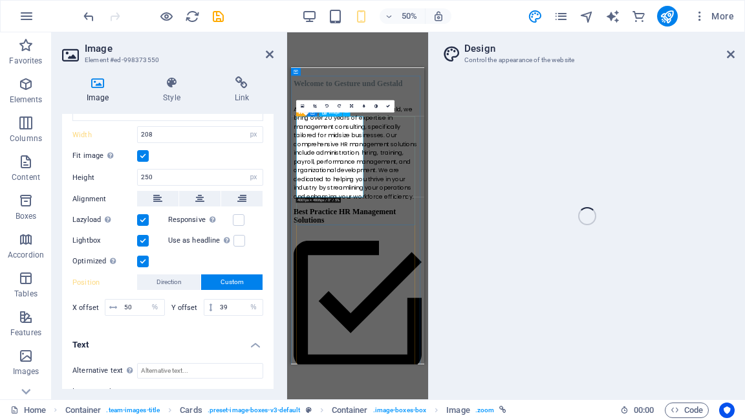
scroll to position [1082, 0]
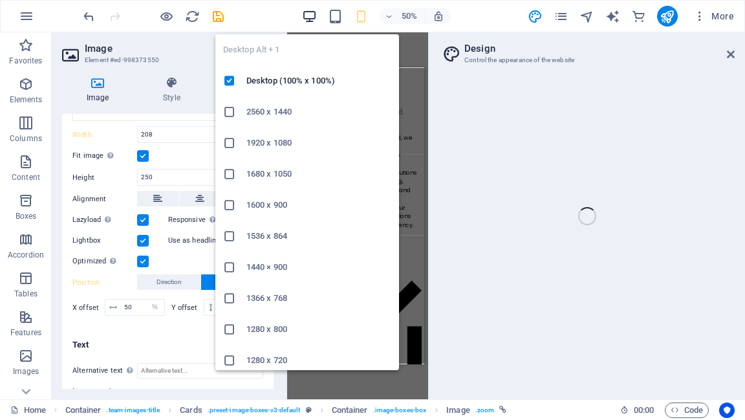
click at [305, 18] on icon "button" at bounding box center [309, 16] width 15 height 15
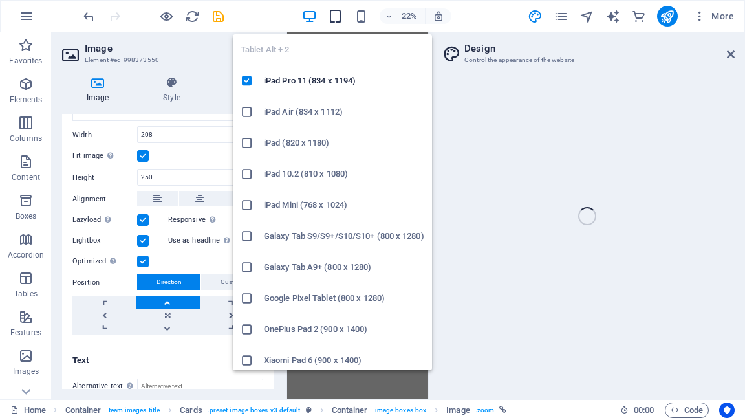
click at [338, 17] on icon "button" at bounding box center [335, 16] width 15 height 15
type input "110"
select select "vw"
type input "10"
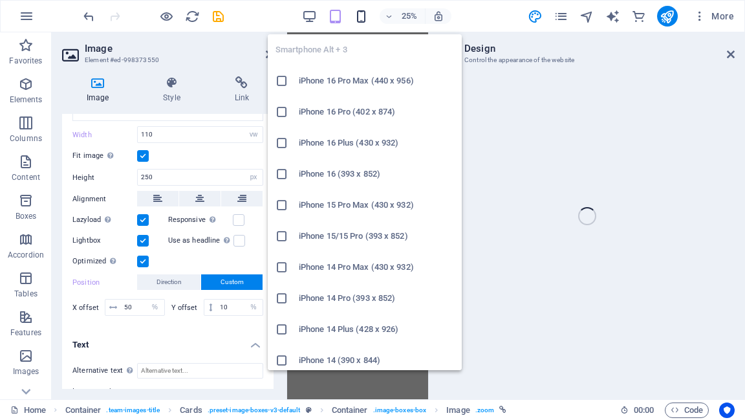
click at [364, 16] on icon "button" at bounding box center [361, 16] width 15 height 15
type input "208"
select select "px"
type input "39"
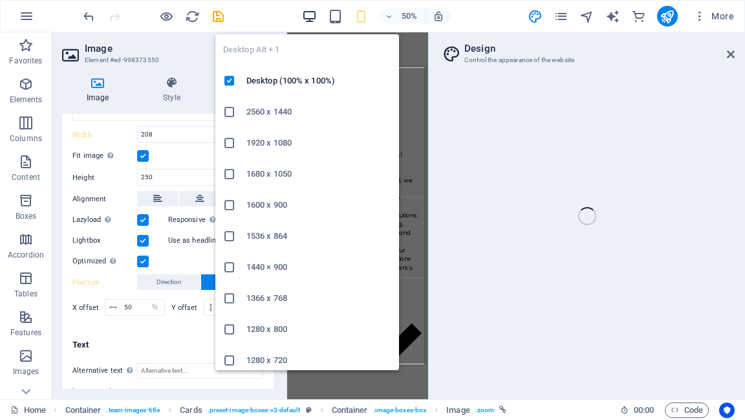
click at [308, 18] on icon "button" at bounding box center [309, 16] width 15 height 15
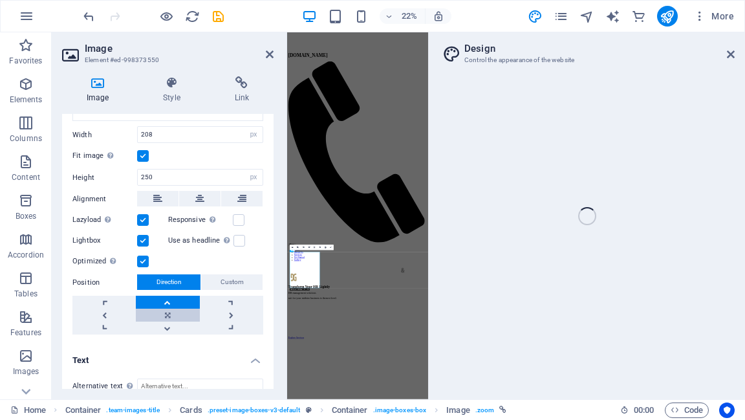
click at [168, 313] on link at bounding box center [167, 315] width 63 height 13
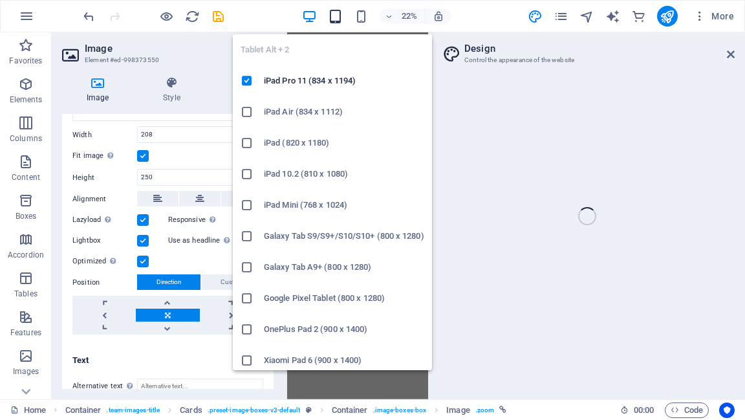
click at [336, 18] on icon "button" at bounding box center [335, 16] width 15 height 15
type input "110"
select select "vw"
type input "10"
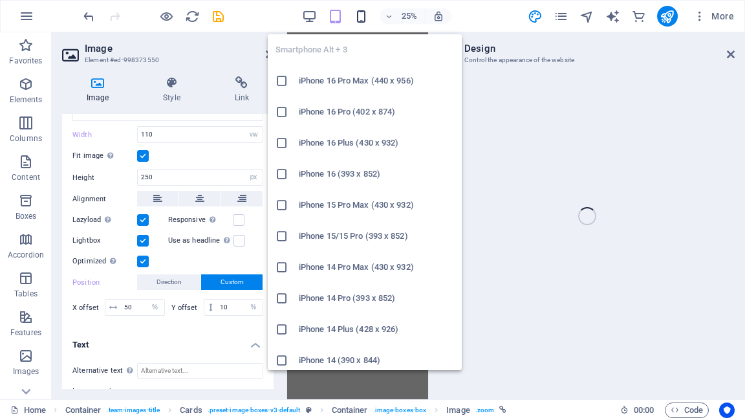
click at [366, 16] on icon "button" at bounding box center [361, 16] width 15 height 15
type input "208"
select select "px"
type input "39"
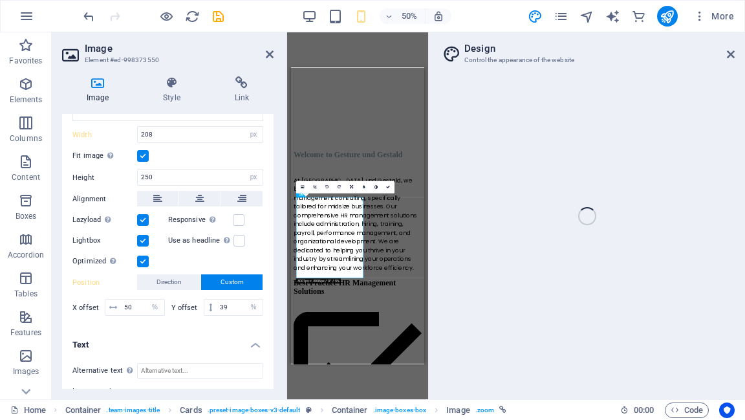
click at [730, 54] on div "Home Favorites Elements Columns Content Boxes Accordion Tables Features Images …" at bounding box center [372, 215] width 745 height 367
click at [269, 57] on icon at bounding box center [270, 54] width 8 height 10
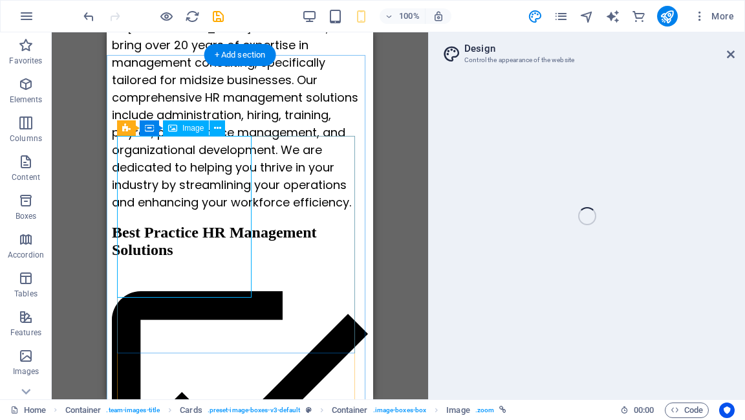
scroll to position [1100, 0]
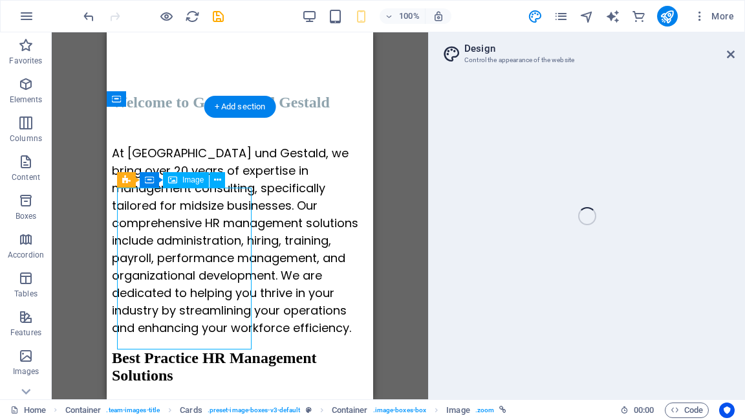
select select "px"
select select "%"
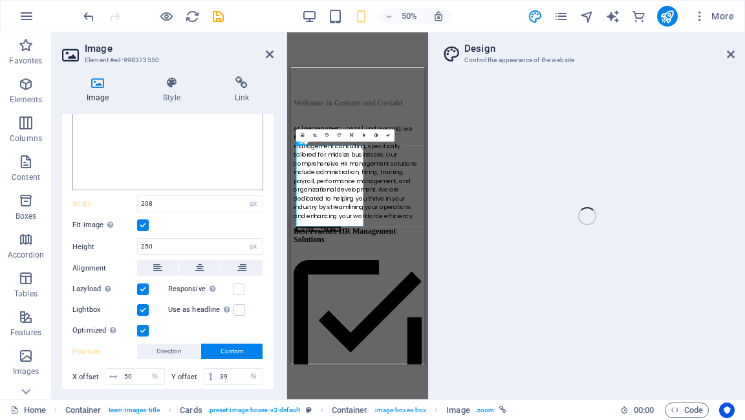
scroll to position [259, 0]
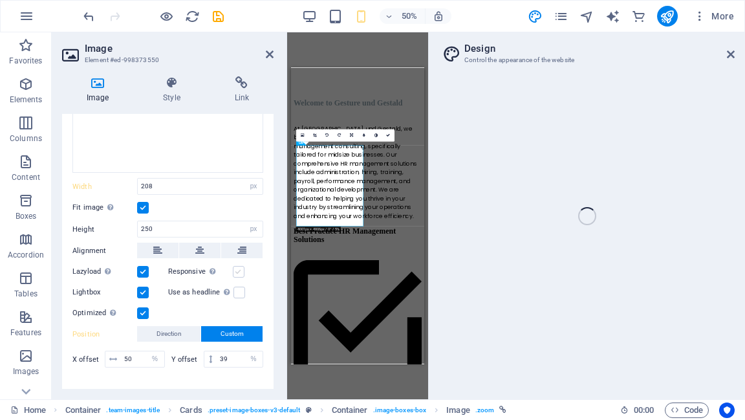
click at [235, 267] on label at bounding box center [239, 272] width 12 height 12
click at [0, 0] on input "Responsive Automatically load retina image and smartphone optimized sizes." at bounding box center [0, 0] width 0 height 0
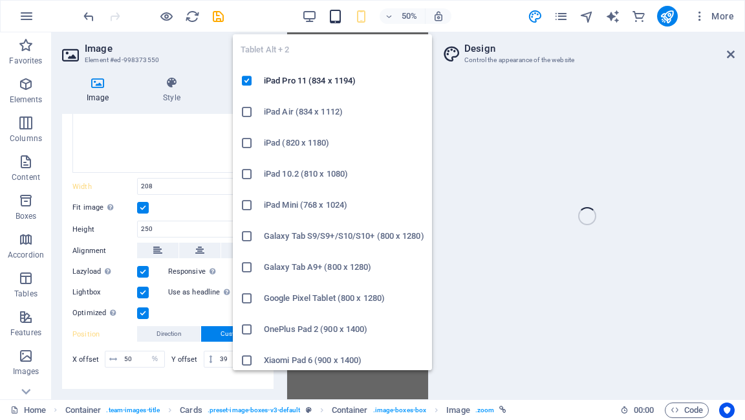
click at [333, 19] on icon "button" at bounding box center [335, 16] width 15 height 15
type input "110"
select select "vw"
type input "10"
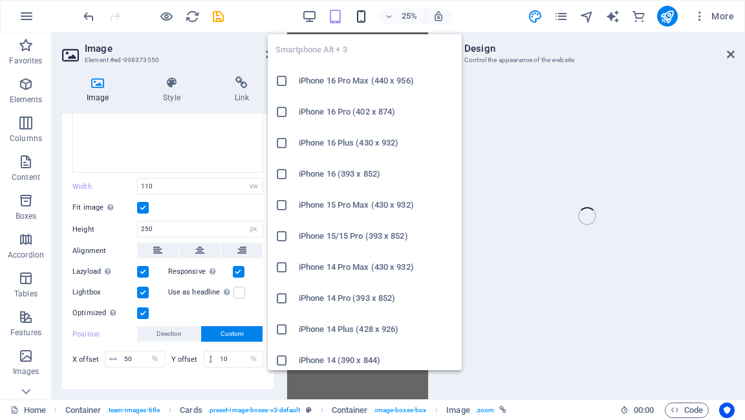
click at [362, 17] on icon "button" at bounding box center [361, 16] width 15 height 15
type input "208"
select select "px"
type input "39"
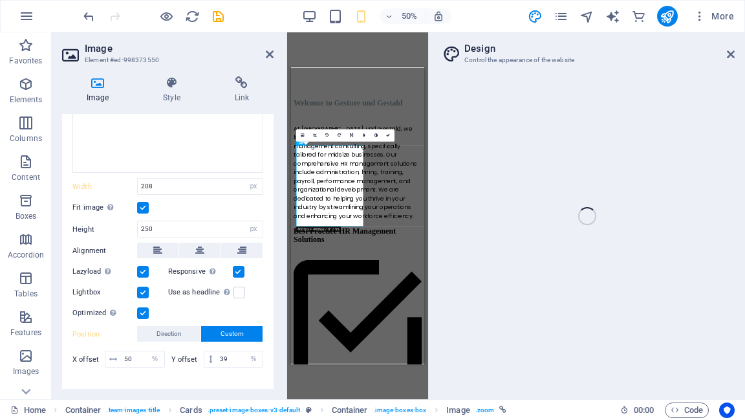
click at [140, 307] on label at bounding box center [143, 313] width 12 height 12
click at [0, 0] on input "Optimized Images are compressed to improve page speed." at bounding box center [0, 0] width 0 height 0
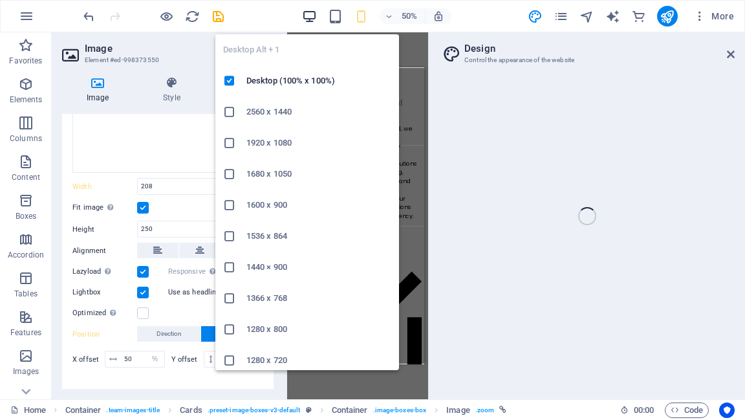
click at [305, 17] on icon "button" at bounding box center [309, 16] width 15 height 15
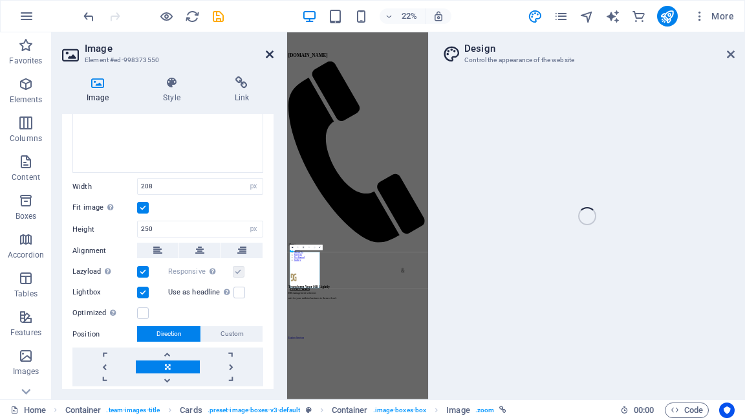
click at [270, 56] on icon at bounding box center [270, 54] width 8 height 10
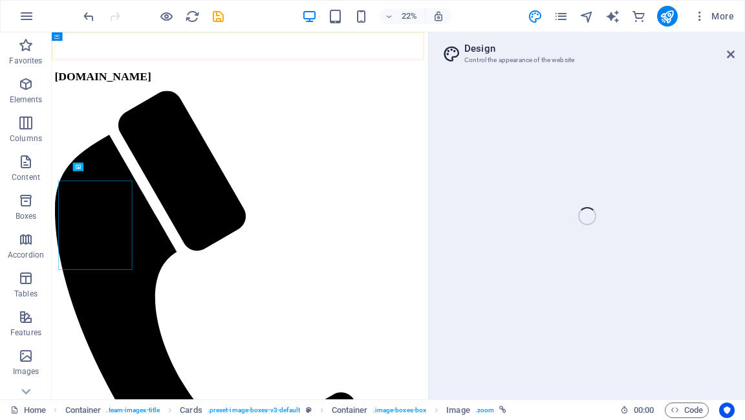
scroll to position [978, 0]
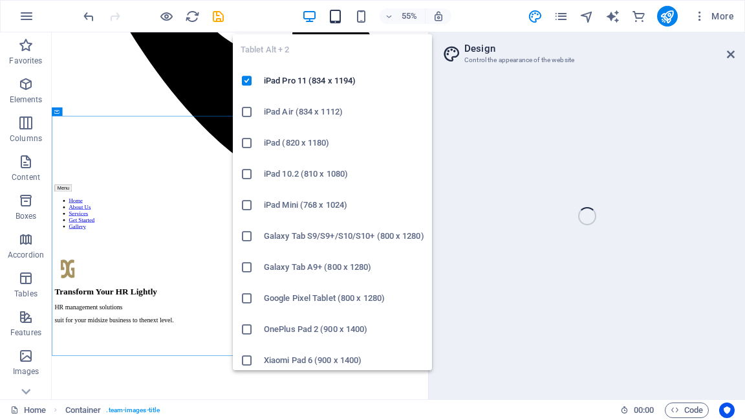
click at [334, 15] on icon "button" at bounding box center [335, 16] width 15 height 15
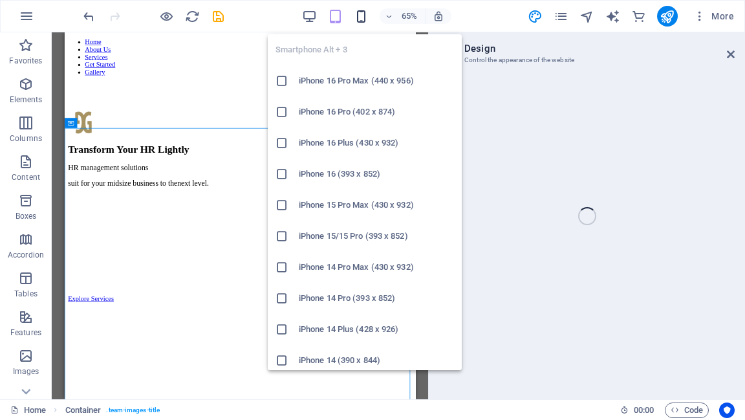
click at [363, 17] on icon "button" at bounding box center [361, 16] width 15 height 15
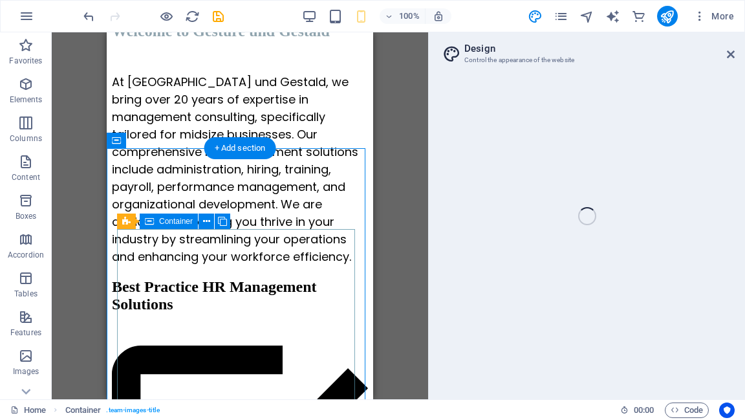
scroll to position [1214, 0]
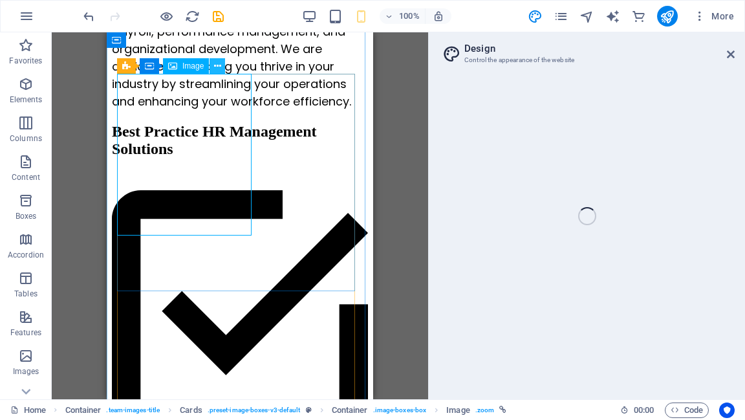
click at [221, 66] on button at bounding box center [218, 66] width 16 height 16
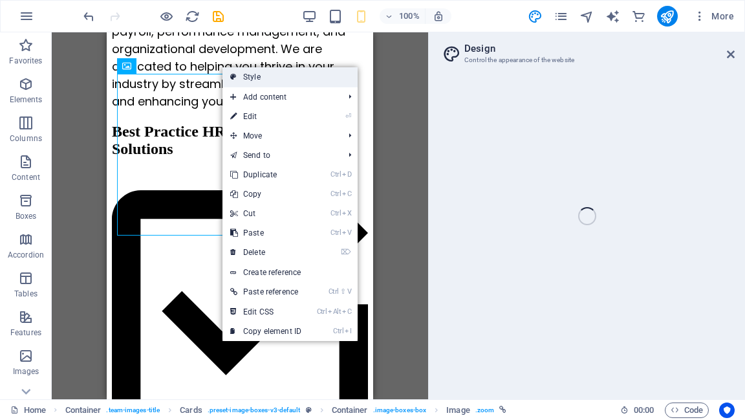
click at [272, 74] on link "Style" at bounding box center [290, 76] width 135 height 19
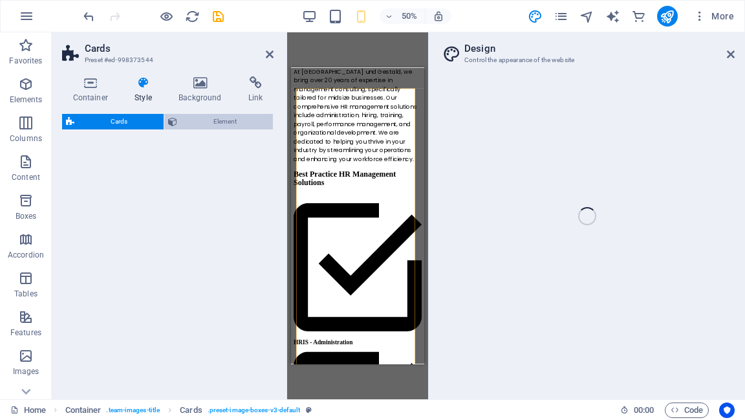
click at [196, 119] on span "Element" at bounding box center [225, 122] width 88 height 16
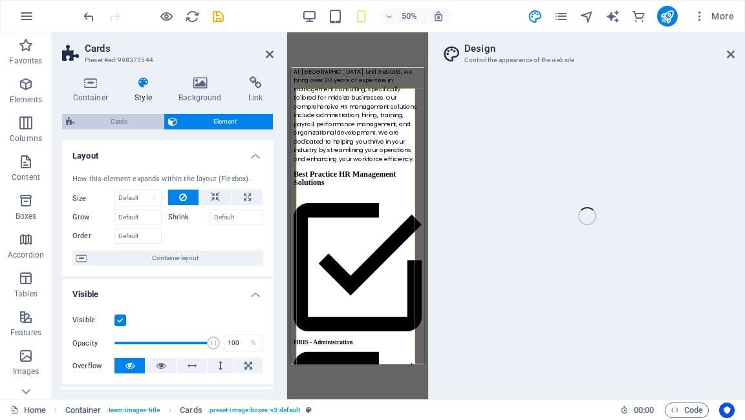
click at [138, 116] on span "Cards" at bounding box center [119, 122] width 82 height 16
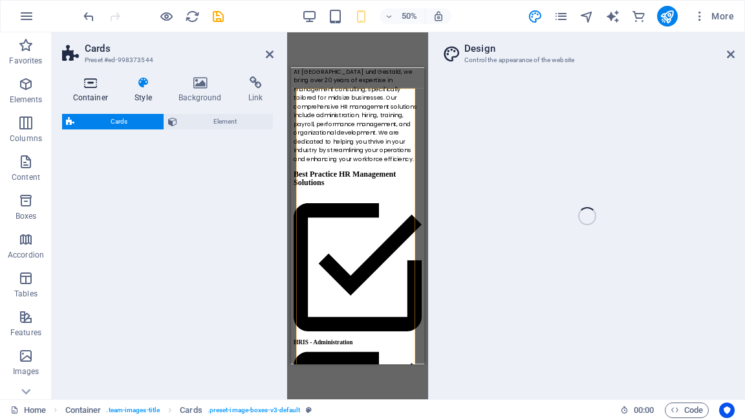
click at [90, 89] on icon at bounding box center [90, 82] width 57 height 13
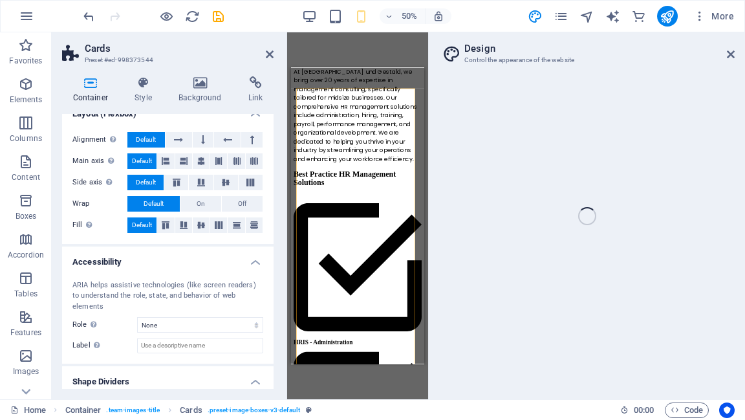
scroll to position [215, 0]
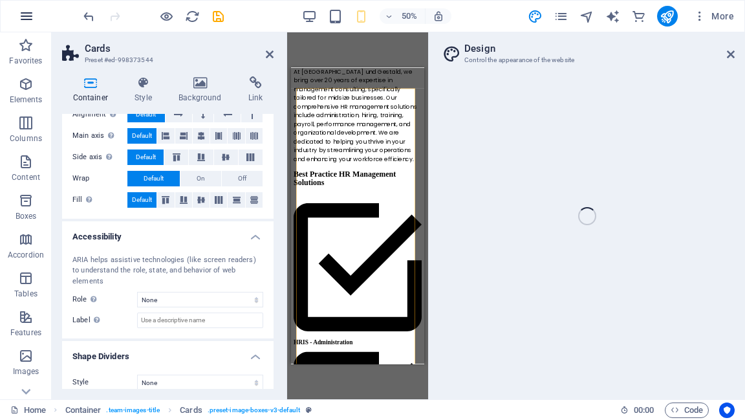
click at [23, 17] on icon "button" at bounding box center [27, 16] width 16 height 16
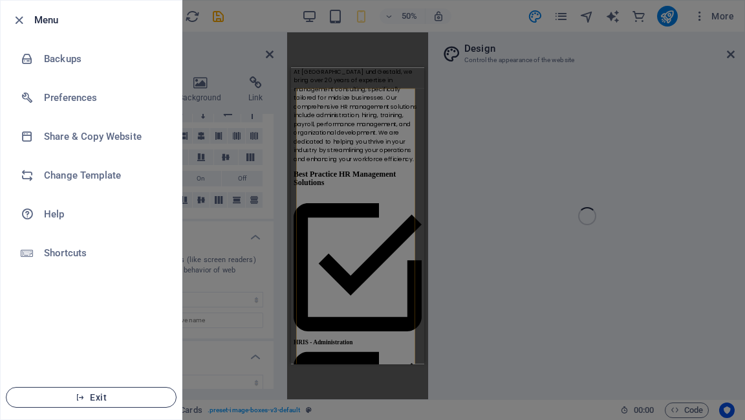
click at [84, 397] on icon "button" at bounding box center [80, 397] width 9 height 9
